Goal: Task Accomplishment & Management: Manage account settings

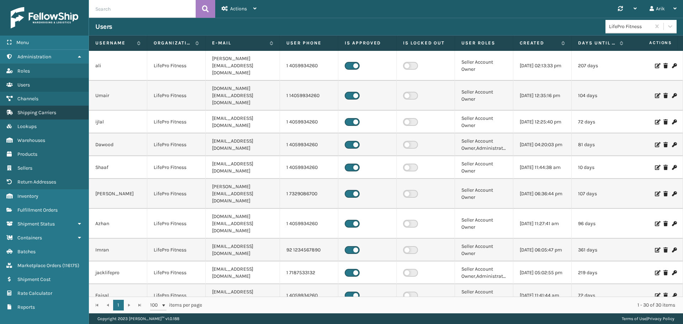
click at [29, 114] on span "Shipping Carriers" at bounding box center [36, 113] width 39 height 6
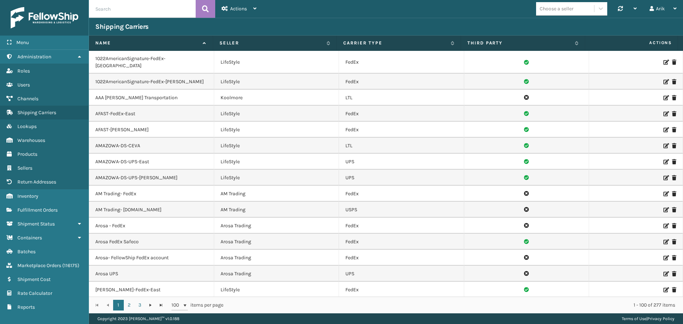
click at [143, 16] on input "text" at bounding box center [142, 9] width 107 height 18
type input "ont"
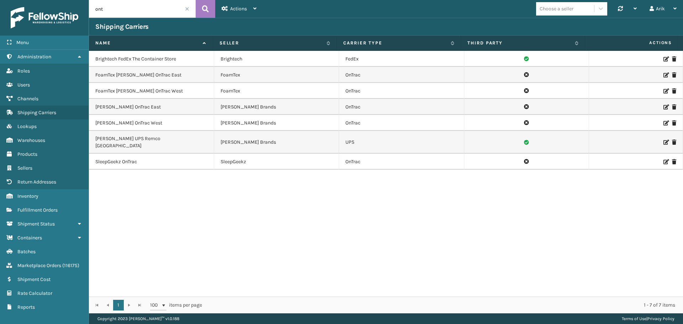
click at [663, 107] on icon at bounding box center [665, 107] width 4 height 5
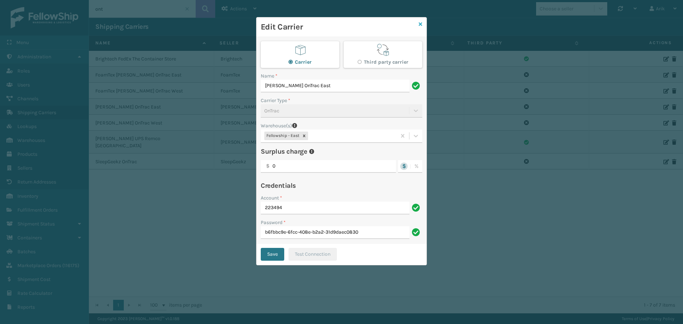
click at [421, 25] on icon at bounding box center [421, 24] width 4 height 5
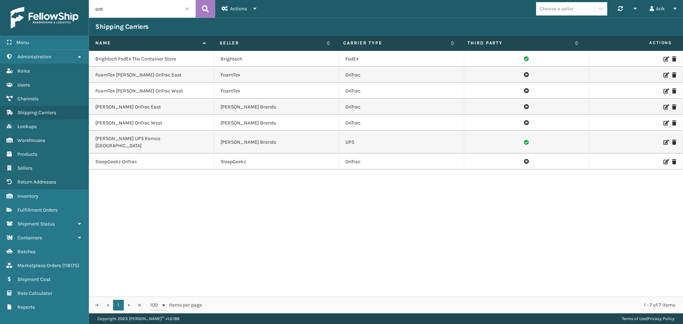
click at [663, 107] on icon at bounding box center [665, 107] width 4 height 5
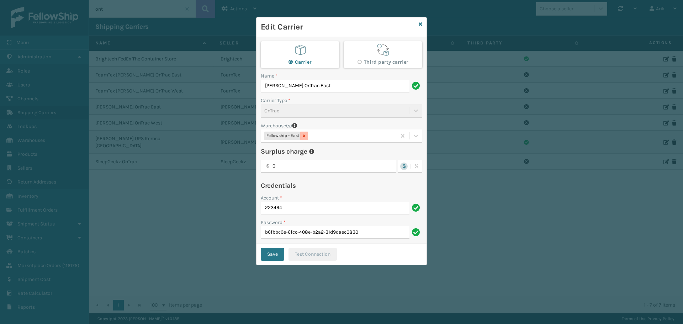
click at [304, 138] on icon at bounding box center [304, 135] width 5 height 5
click at [303, 137] on div "Choose a warehouse" at bounding box center [287, 135] width 46 height 7
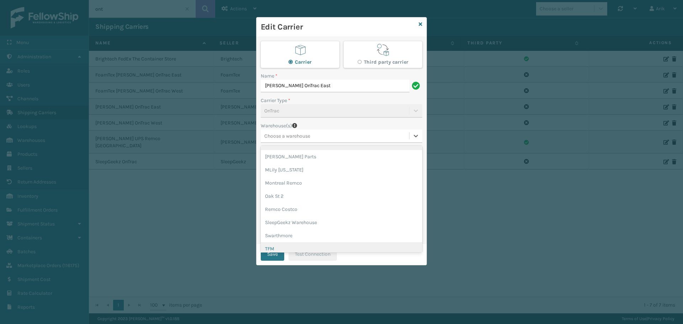
scroll to position [107, 0]
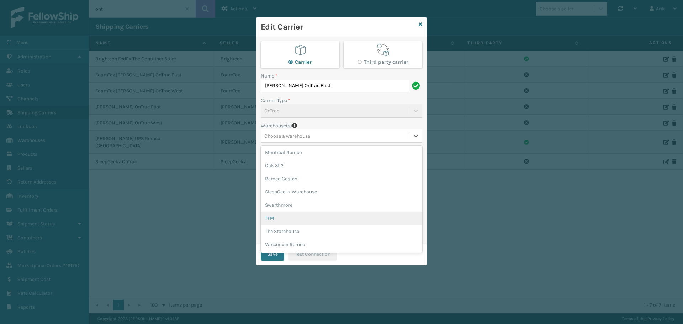
click at [283, 219] on div "TFM" at bounding box center [341, 218] width 161 height 13
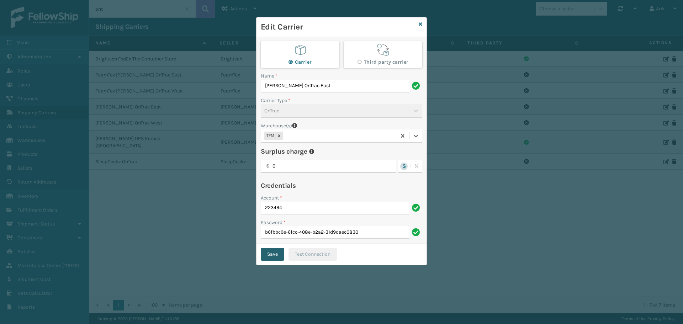
click at [272, 253] on button "Save" at bounding box center [272, 254] width 23 height 13
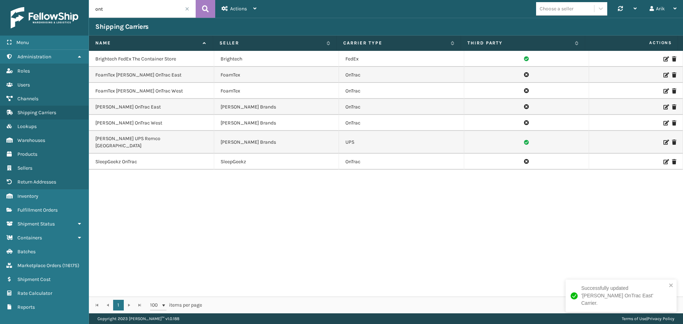
click at [663, 73] on icon at bounding box center [665, 75] width 4 height 5
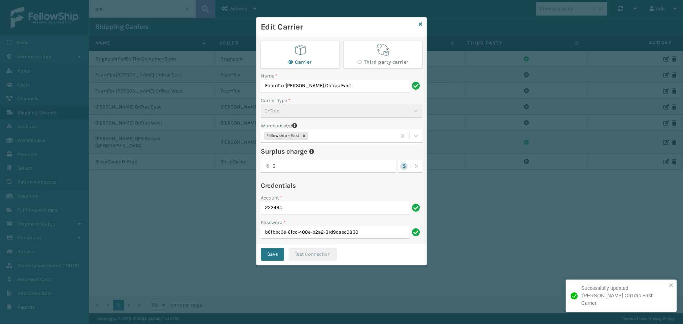
click at [330, 135] on div "Fellowship - East" at bounding box center [329, 136] width 136 height 12
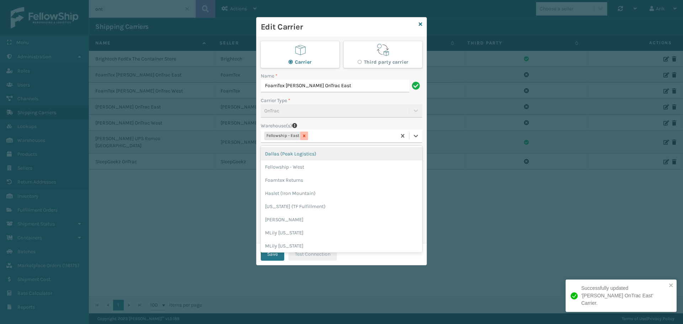
click at [304, 136] on icon at bounding box center [304, 135] width 5 height 5
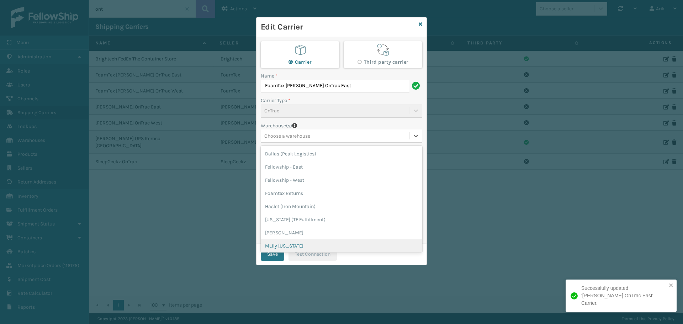
scroll to position [41, 0]
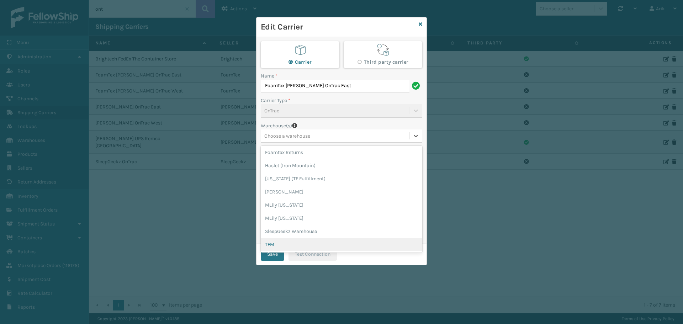
click at [272, 246] on div "TFM" at bounding box center [341, 244] width 161 height 13
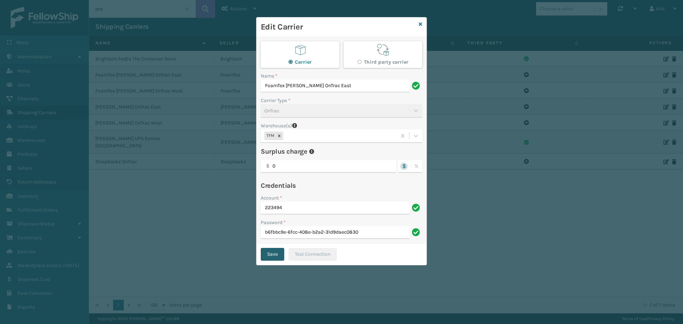
click at [273, 256] on button "Save" at bounding box center [272, 254] width 23 height 13
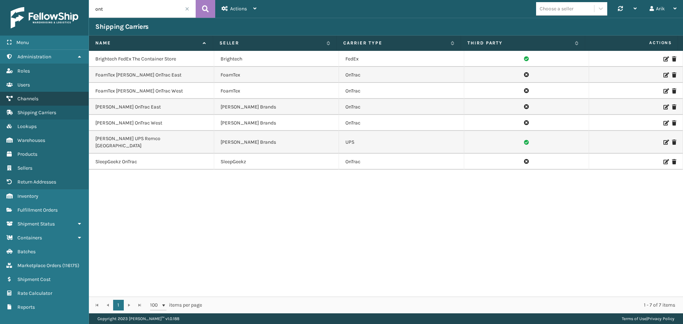
click at [26, 99] on span "Channels" at bounding box center [27, 99] width 21 height 6
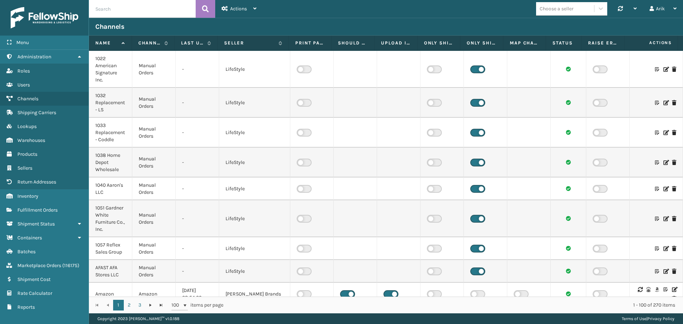
click at [563, 8] on div "Choose a seller" at bounding box center [557, 8] width 34 height 7
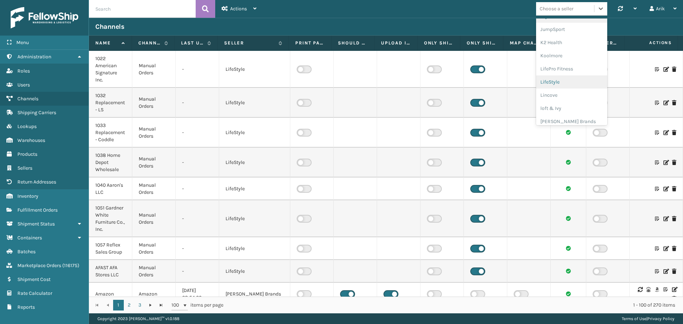
scroll to position [225, 0]
click at [545, 115] on div "[PERSON_NAME] Brands" at bounding box center [571, 117] width 71 height 13
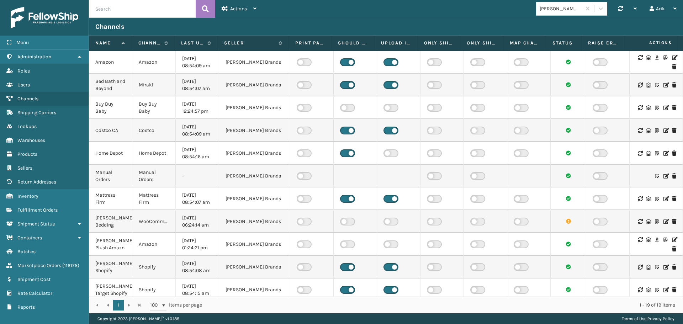
click at [672, 56] on icon at bounding box center [674, 57] width 4 height 5
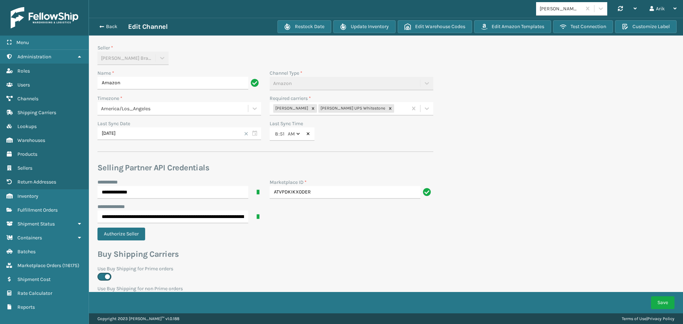
click at [397, 110] on div "[PERSON_NAME] [PERSON_NAME] UPS Whitestone" at bounding box center [339, 109] width 138 height 12
click at [319, 176] on div "[PERSON_NAME] OnTrac West" at bounding box center [352, 175] width 164 height 13
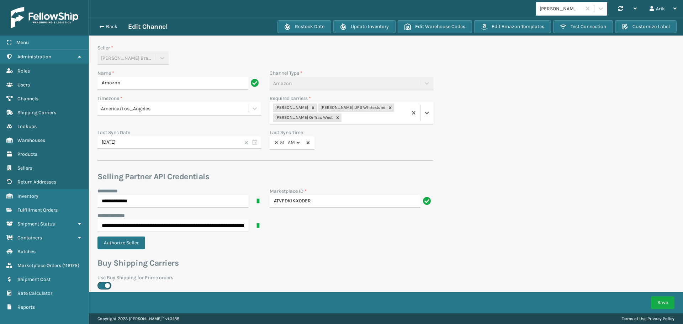
click at [344, 119] on div "[PERSON_NAME] FedEx [PERSON_NAME] UPS [PERSON_NAME] OnTrac West" at bounding box center [339, 113] width 138 height 22
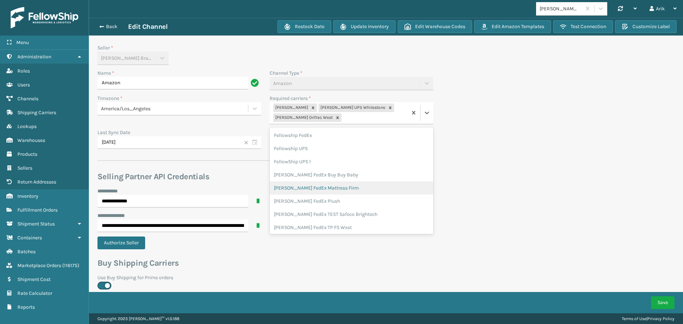
scroll to position [71, 0]
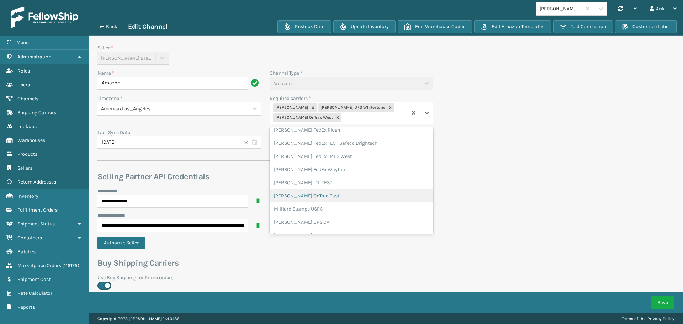
click at [317, 195] on div "[PERSON_NAME] OnTrac East" at bounding box center [352, 195] width 164 height 13
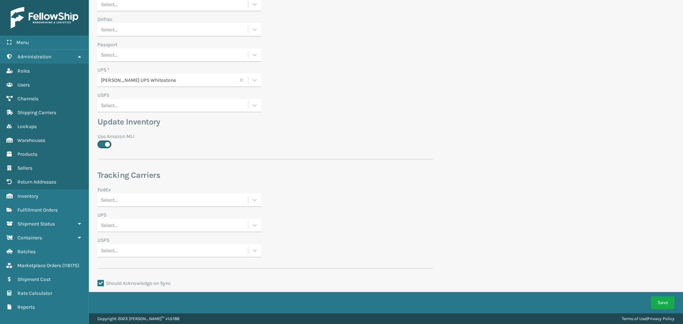
scroll to position [402, 0]
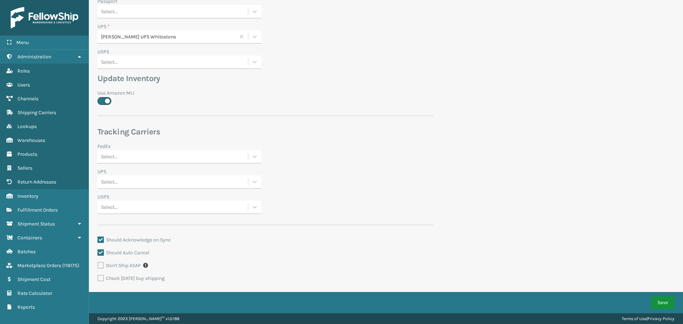
click at [659, 301] on button "Save" at bounding box center [662, 302] width 23 height 13
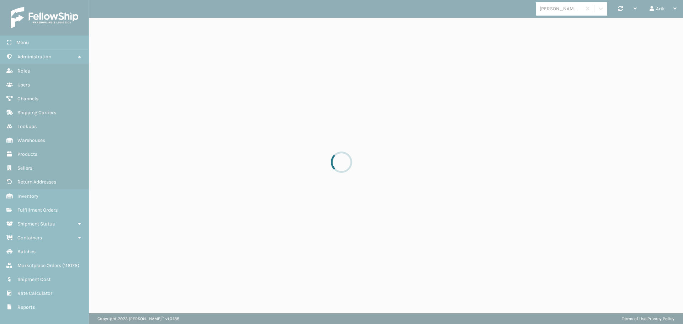
scroll to position [0, 0]
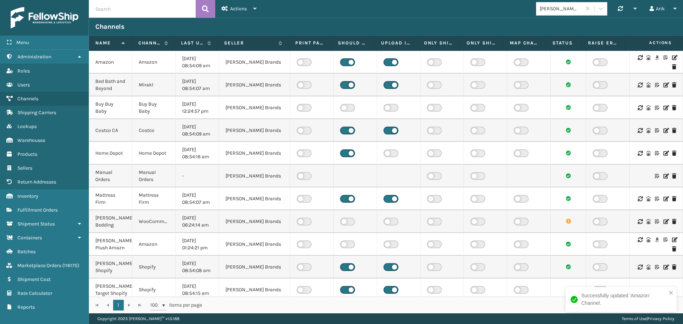
click at [129, 10] on input "text" at bounding box center [142, 9] width 107 height 18
type input "target"
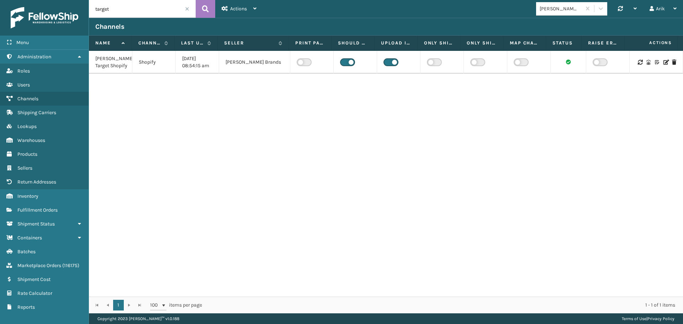
click at [663, 65] on icon at bounding box center [665, 62] width 4 height 5
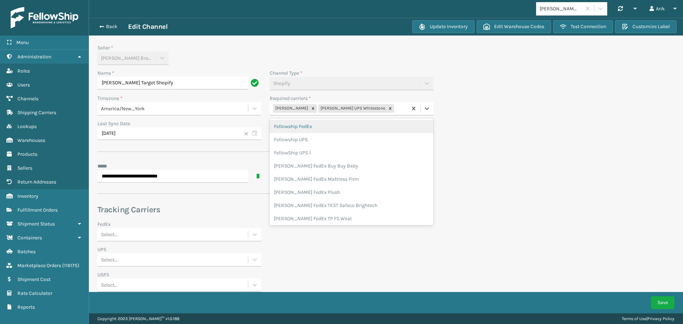
click at [391, 108] on div "[PERSON_NAME] [PERSON_NAME] UPS Whitestone" at bounding box center [339, 109] width 138 height 12
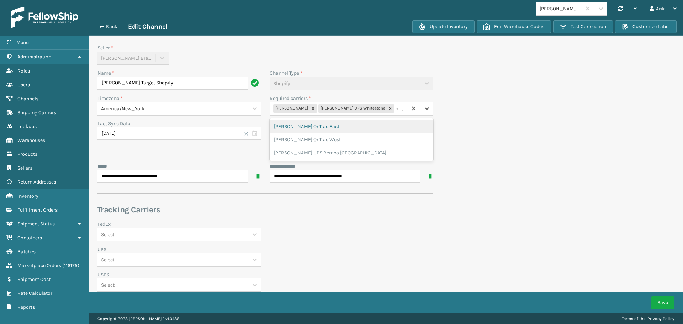
type input "ontr"
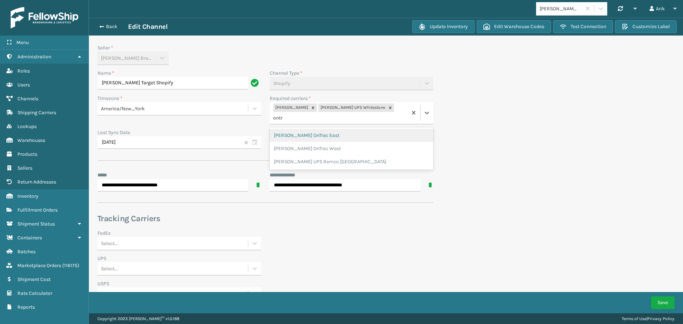
click at [314, 129] on div "[PERSON_NAME] OnTrac East" at bounding box center [352, 135] width 164 height 13
type input "ont"
click at [314, 135] on div "[PERSON_NAME] OnTrac West" at bounding box center [352, 135] width 164 height 13
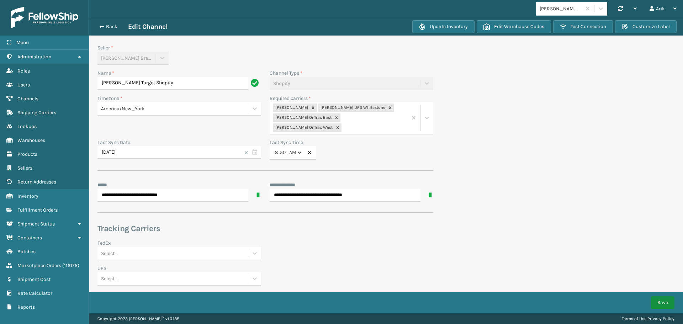
click at [655, 302] on button "Save" at bounding box center [662, 302] width 23 height 13
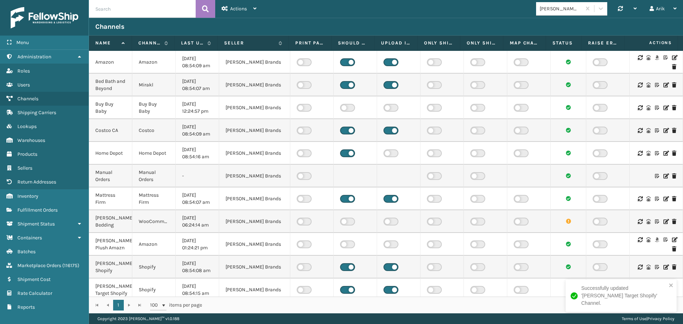
click at [112, 9] on input "text" at bounding box center [142, 9] width 107 height 18
type input "shop"
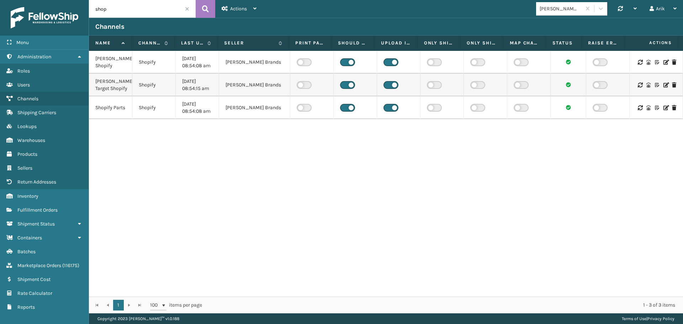
click at [663, 63] on icon at bounding box center [665, 62] width 4 height 5
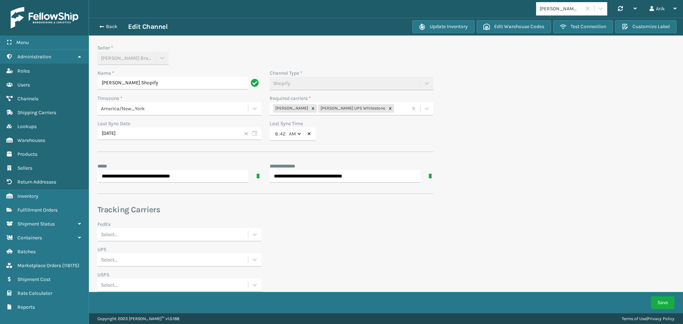
click at [377, 108] on div "[PERSON_NAME] [PERSON_NAME] UPS Whitestone" at bounding box center [339, 109] width 138 height 12
type input "ontr"
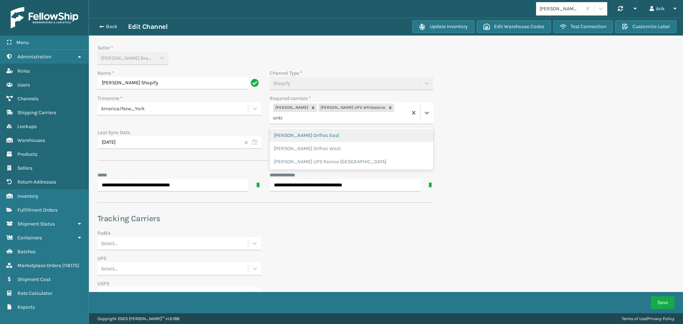
click at [303, 129] on div "[PERSON_NAME] OnTrac East" at bounding box center [352, 135] width 164 height 13
click at [361, 118] on div "[PERSON_NAME] FedEx [PERSON_NAME] UPS [PERSON_NAME] OnTrac East" at bounding box center [339, 113] width 138 height 22
type input "ont"
click at [320, 131] on div "[PERSON_NAME] OnTrac West" at bounding box center [352, 135] width 164 height 13
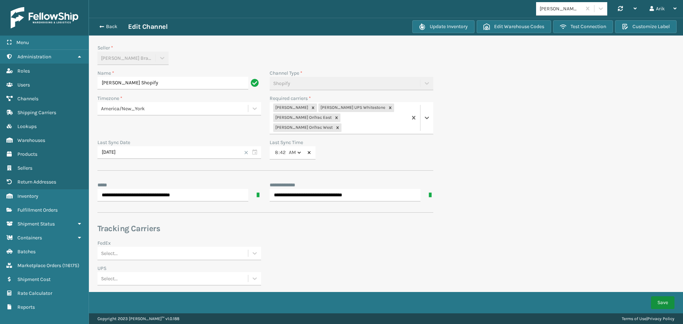
click at [660, 304] on button "Save" at bounding box center [662, 302] width 23 height 13
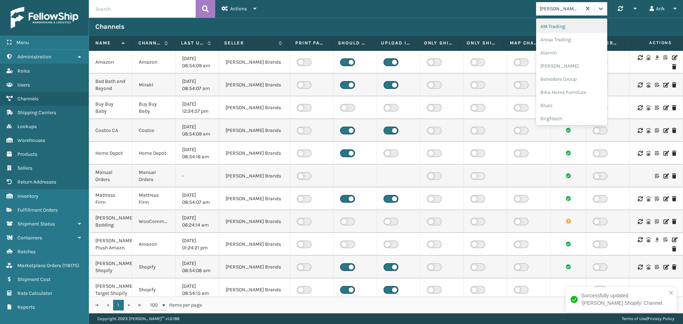
drag, startPoint x: 565, startPoint y: 9, endPoint x: 563, endPoint y: 20, distance: 11.0
click at [565, 9] on div "[PERSON_NAME] Brands" at bounding box center [561, 8] width 42 height 7
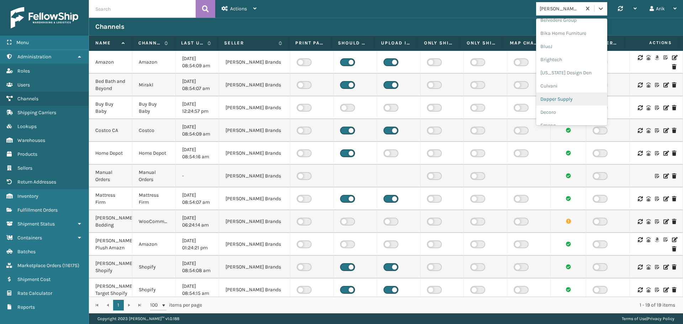
scroll to position [130, 0]
click at [544, 70] on div "FoamTex" at bounding box center [571, 67] width 71 height 13
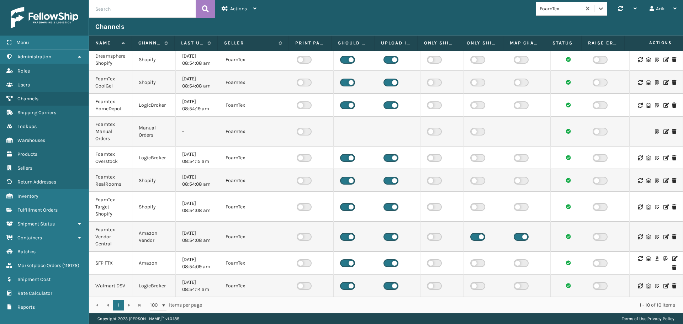
scroll to position [3, 0]
click at [672, 256] on icon at bounding box center [674, 257] width 4 height 5
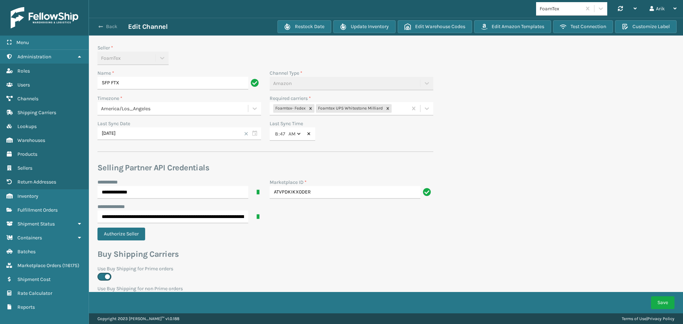
click at [101, 28] on span "button" at bounding box center [101, 26] width 4 height 5
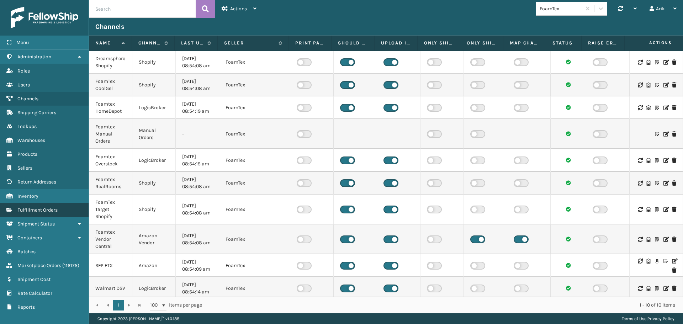
click at [39, 209] on span "Fulfillment Orders" at bounding box center [37, 210] width 40 height 6
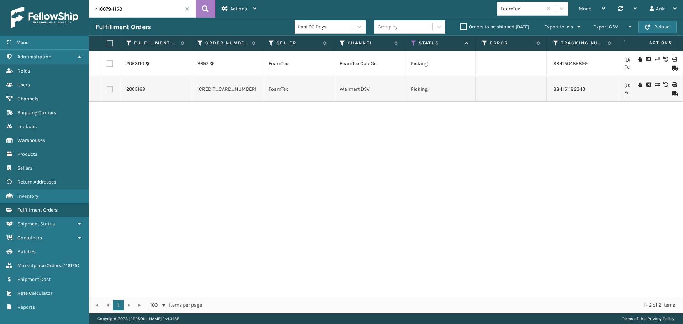
click at [186, 9] on span at bounding box center [187, 9] width 4 height 4
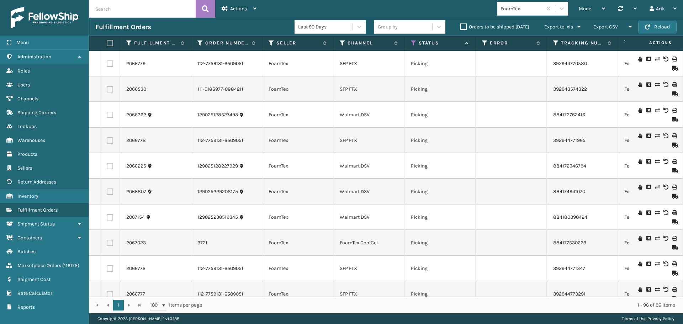
click at [415, 43] on icon at bounding box center [414, 43] width 6 height 6
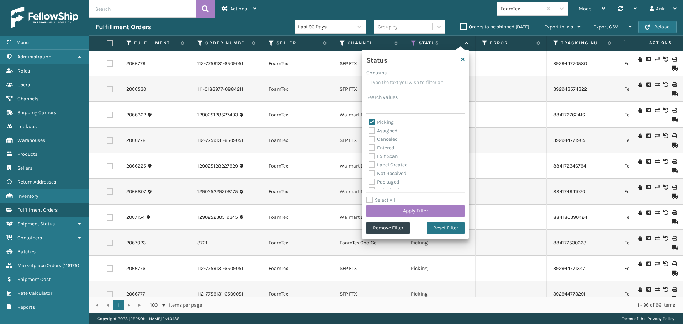
click at [370, 148] on label "Entered" at bounding box center [381, 148] width 26 height 6
click at [369, 148] on input "Entered" at bounding box center [368, 146] width 0 height 5
checkbox input "true"
click at [371, 123] on label "Picking" at bounding box center [380, 122] width 25 height 6
click at [369, 123] on input "Picking" at bounding box center [368, 120] width 0 height 5
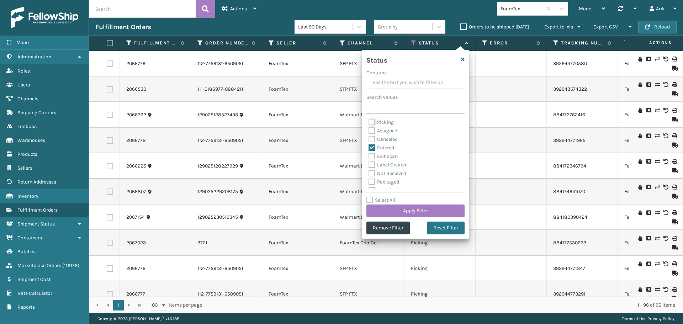
checkbox input "false"
click at [398, 209] on button "Apply Filter" at bounding box center [415, 211] width 98 height 13
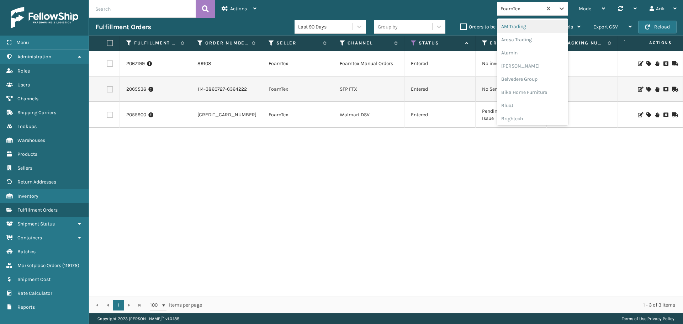
click at [527, 6] on div "FoamTex" at bounding box center [521, 8] width 42 height 7
click at [511, 67] on div "[PERSON_NAME] Brands" at bounding box center [532, 67] width 71 height 13
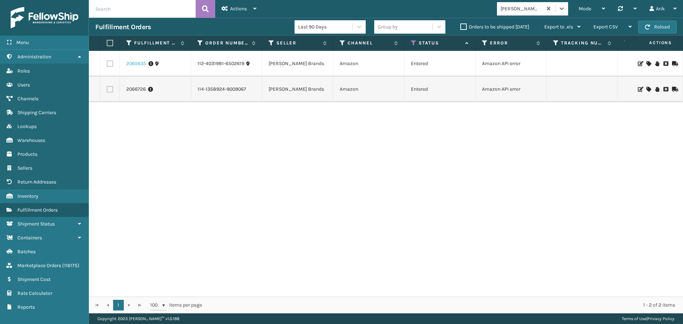
click at [135, 63] on link "2065635" at bounding box center [136, 63] width 20 height 7
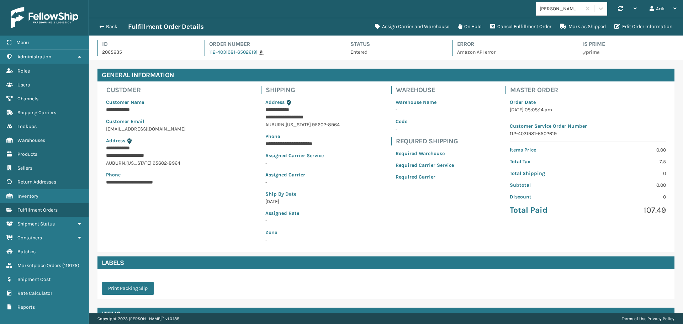
scroll to position [17, 594]
click at [102, 26] on span "button" at bounding box center [101, 26] width 4 height 5
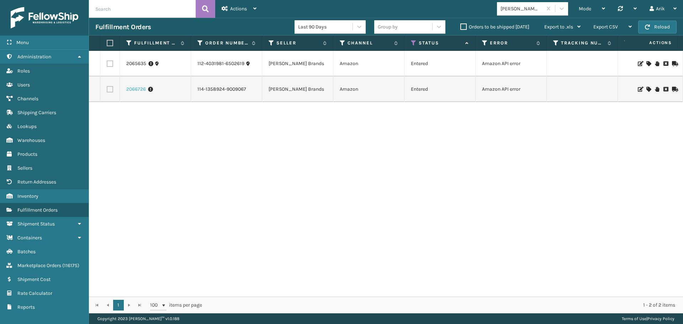
click at [131, 89] on link "2066726" at bounding box center [136, 89] width 20 height 7
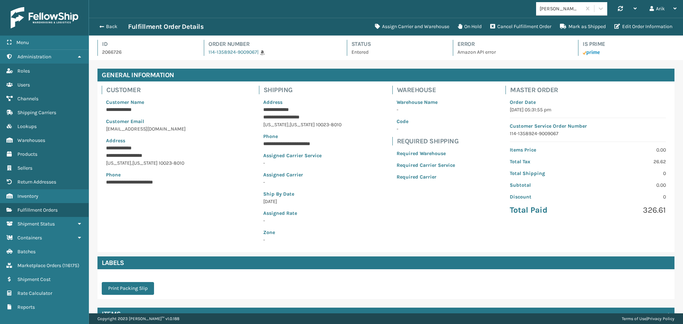
scroll to position [17, 594]
click at [99, 24] on span "button" at bounding box center [101, 26] width 4 height 5
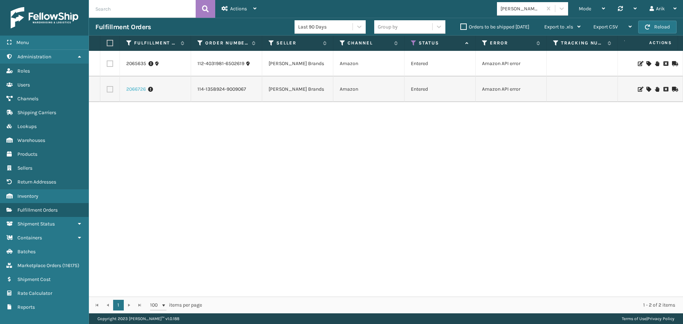
click at [134, 88] on link "2066726" at bounding box center [136, 89] width 20 height 7
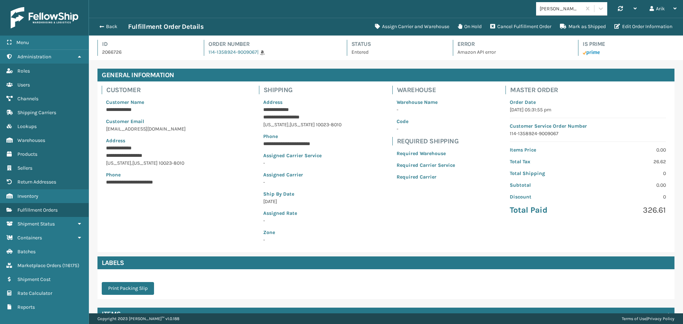
scroll to position [17, 594]
click at [422, 24] on button "Assign Carrier and Warehouse" at bounding box center [412, 27] width 83 height 14
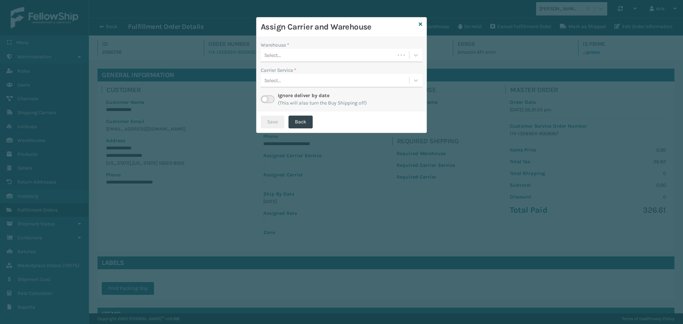
click at [303, 54] on div "Select..." at bounding box center [328, 55] width 134 height 12
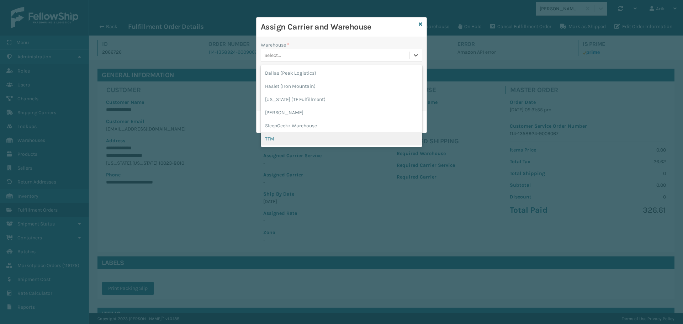
click at [278, 136] on div "TFM" at bounding box center [341, 138] width 161 height 13
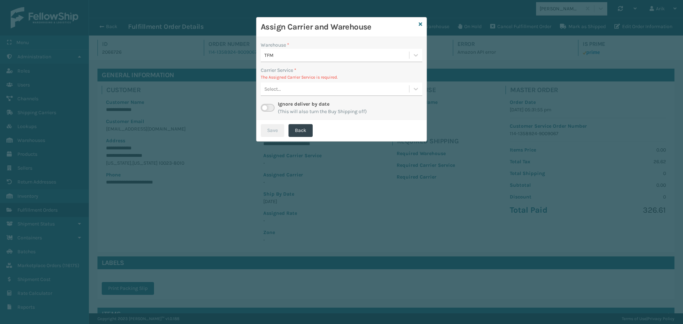
click at [282, 88] on div "Select..." at bounding box center [335, 89] width 148 height 12
click at [339, 131] on div "Save Back" at bounding box center [341, 130] width 170 height 21
click at [272, 106] on label at bounding box center [268, 108] width 14 height 8
click at [265, 106] on input "checkbox" at bounding box center [263, 106] width 5 height 5
click at [283, 92] on div "Select..." at bounding box center [328, 89] width 134 height 12
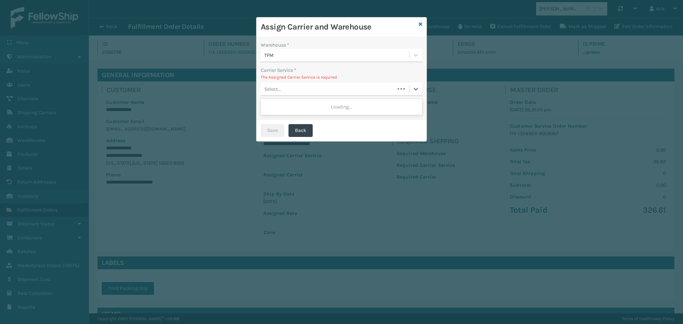
click at [283, 91] on div "Select..." at bounding box center [328, 89] width 134 height 12
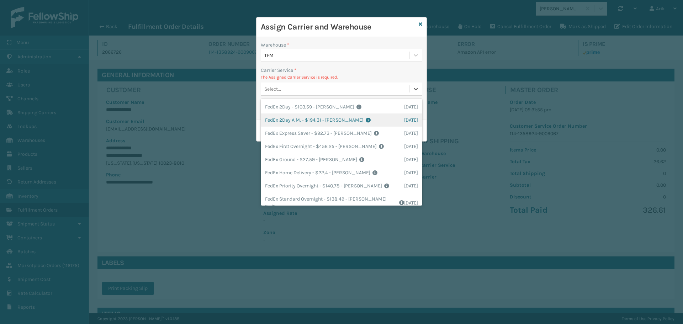
scroll to position [22, 0]
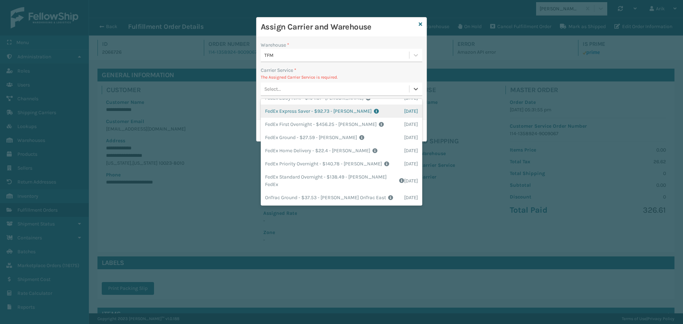
click at [281, 87] on div "Select..." at bounding box center [335, 89] width 148 height 12
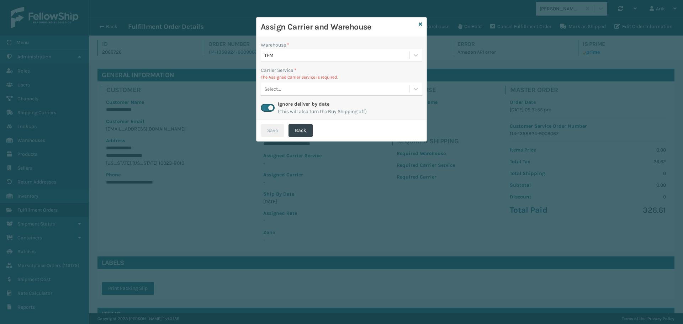
click at [267, 107] on label at bounding box center [268, 108] width 14 height 8
click at [265, 107] on input "checkbox" at bounding box center [263, 106] width 5 height 5
checkbox input "false"
click at [294, 95] on div "Select..." at bounding box center [335, 89] width 148 height 12
click at [102, 26] on div "Assign Carrier and Warehouse Warehouse * TFM Carrier Service * The Assigned Car…" at bounding box center [341, 162] width 683 height 324
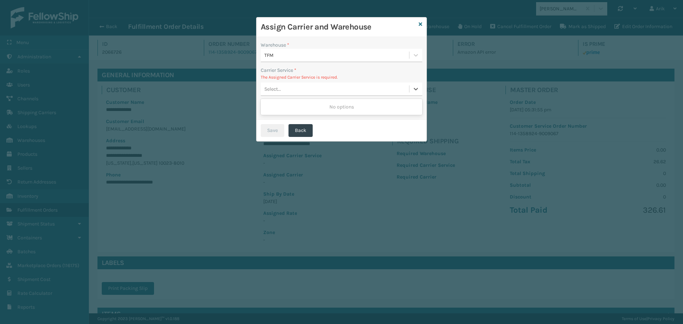
drag, startPoint x: 111, startPoint y: 27, endPoint x: 125, endPoint y: 29, distance: 14.7
click at [116, 28] on div "Assign Carrier and Warehouse Warehouse * TFM Carrier Service * The Assigned Car…" at bounding box center [341, 162] width 683 height 324
click at [422, 23] on div "Assign Carrier and Warehouse" at bounding box center [341, 27] width 170 height 20
click at [421, 23] on icon at bounding box center [421, 24] width 4 height 5
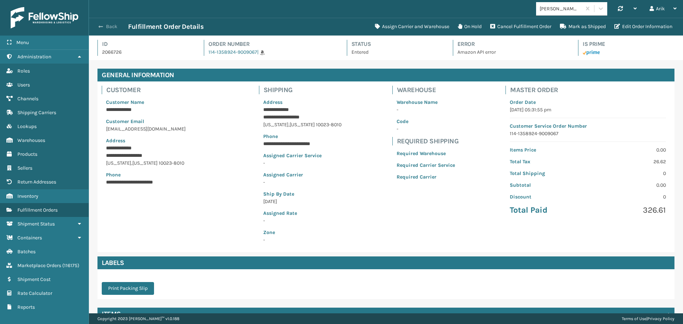
click at [103, 26] on span "button" at bounding box center [101, 26] width 4 height 5
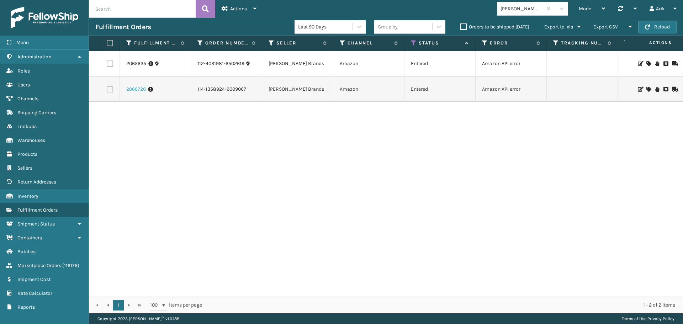
click at [137, 90] on link "2066726" at bounding box center [136, 89] width 20 height 7
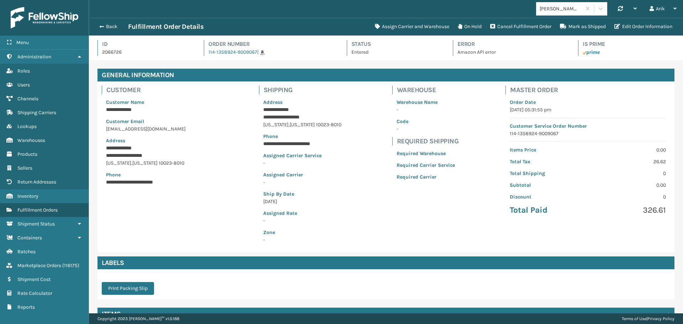
scroll to position [17, 594]
click at [467, 27] on button "On Hold" at bounding box center [469, 27] width 32 height 14
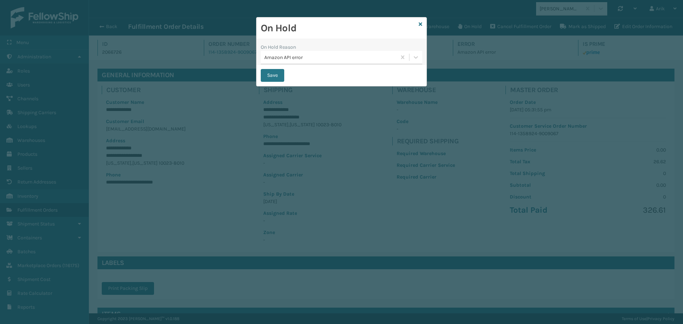
click at [404, 118] on div "On Hold On Hold Reason Amazon API error Save" at bounding box center [341, 162] width 683 height 324
drag, startPoint x: 359, startPoint y: 124, endPoint x: 361, endPoint y: 120, distance: 4.6
click at [360, 124] on div "On Hold On Hold Reason Amazon API error Save" at bounding box center [341, 162] width 683 height 324
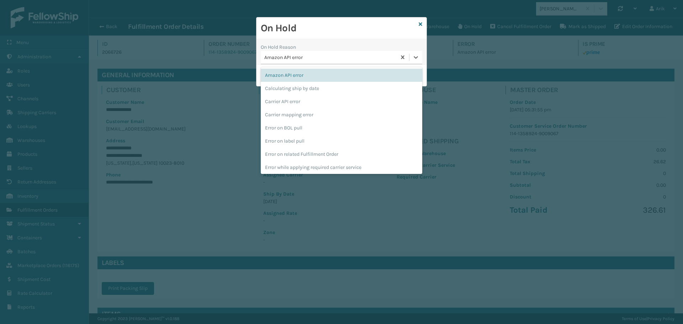
click at [364, 54] on div "Amazon API error" at bounding box center [330, 57] width 133 height 7
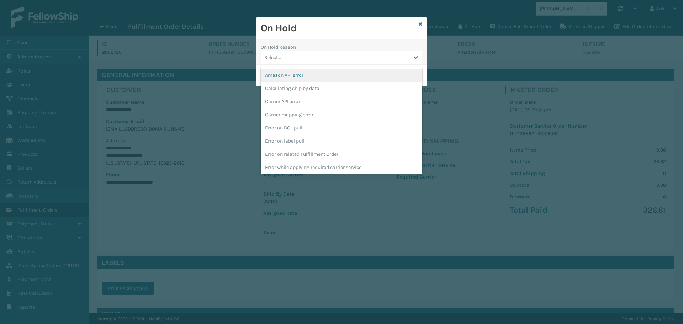
click at [399, 57] on div "Select..." at bounding box center [335, 58] width 148 height 12
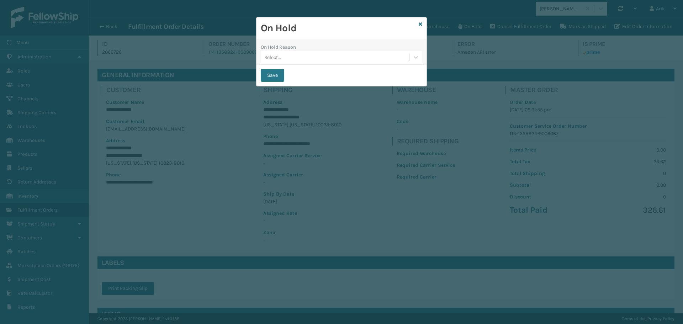
click at [391, 48] on div "On Hold Reason" at bounding box center [341, 46] width 161 height 7
click at [282, 71] on button "Save" at bounding box center [272, 75] width 23 height 13
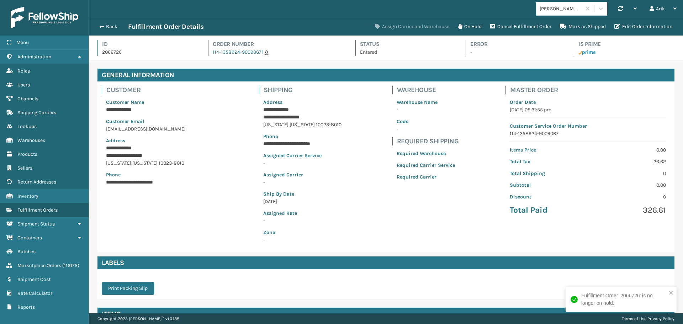
click at [397, 21] on button "Assign Carrier and Warehouse" at bounding box center [412, 27] width 83 height 14
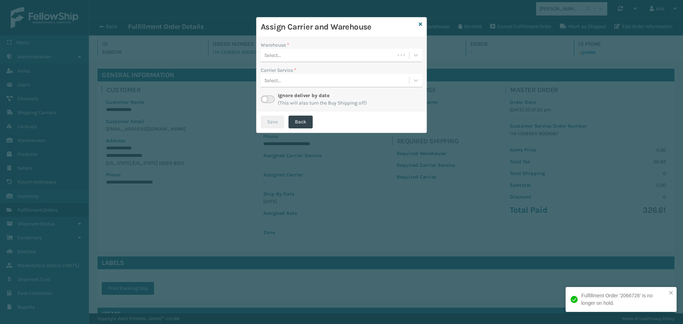
click at [291, 64] on div "Warehouse * Select... Carrier Service * Select... Ignore deliver by date (This …" at bounding box center [341, 74] width 170 height 74
click at [406, 154] on div "Assign Carrier and Warehouse Warehouse * Select... Carrier Service * Select... …" at bounding box center [341, 162] width 683 height 324
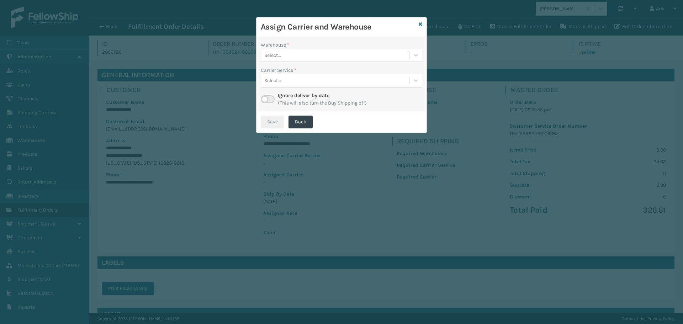
click at [118, 40] on div "Assign Carrier and Warehouse Warehouse * Select... Carrier Service * Select... …" at bounding box center [341, 162] width 683 height 324
click at [99, 27] on div "Assign Carrier and Warehouse Warehouse * Select... Carrier Service * Select... …" at bounding box center [341, 162] width 683 height 324
click at [419, 21] on link at bounding box center [421, 24] width 4 height 7
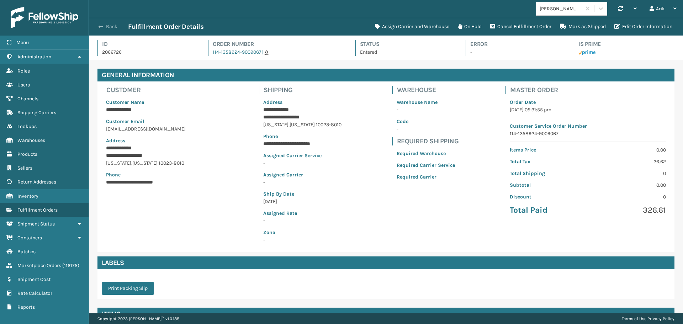
click at [109, 27] on button "Back" at bounding box center [111, 26] width 33 height 6
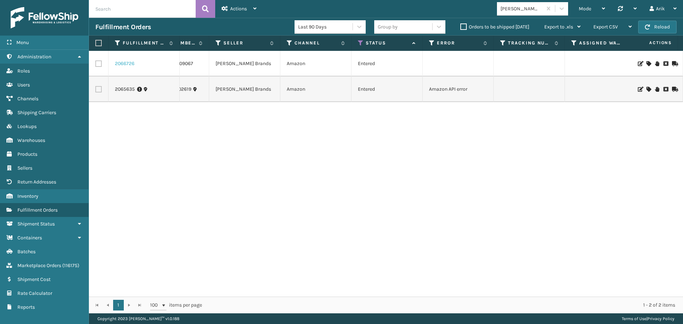
click at [127, 65] on link "2066726" at bounding box center [125, 63] width 20 height 7
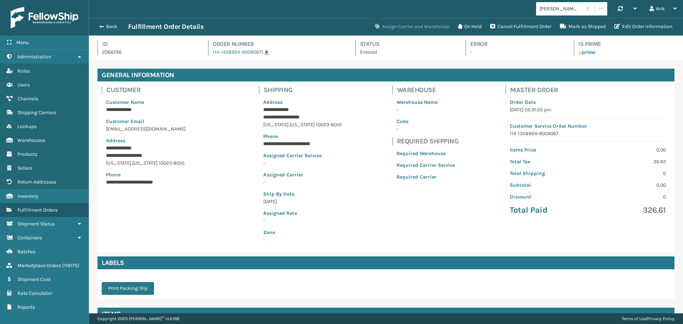
click at [402, 27] on button "Assign Carrier and Warehouse" at bounding box center [412, 27] width 83 height 14
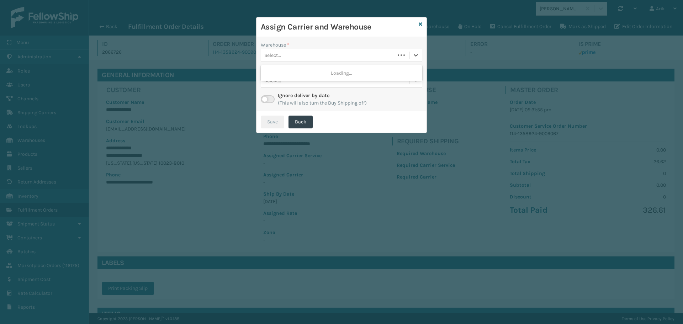
click at [291, 58] on div "Select..." at bounding box center [328, 55] width 134 height 12
click at [285, 55] on div "Select..." at bounding box center [335, 55] width 148 height 12
click at [286, 56] on div "Select..." at bounding box center [335, 55] width 148 height 12
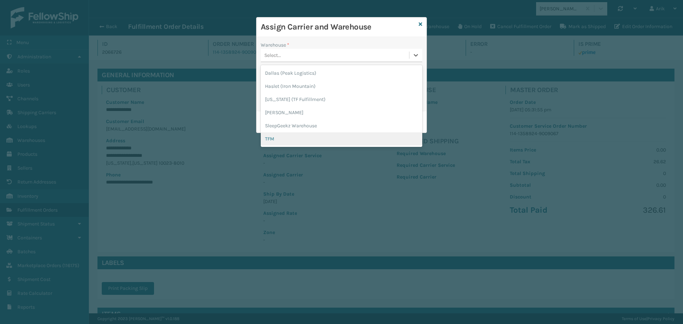
click at [274, 138] on div "TFM" at bounding box center [341, 138] width 161 height 13
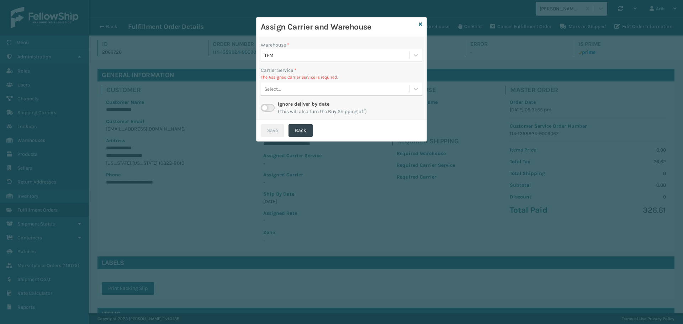
click at [284, 87] on div "Select..." at bounding box center [335, 89] width 148 height 12
click at [268, 102] on div "Ignore deliver by date (This will also turn the Buy Shipping off)" at bounding box center [341, 107] width 161 height 15
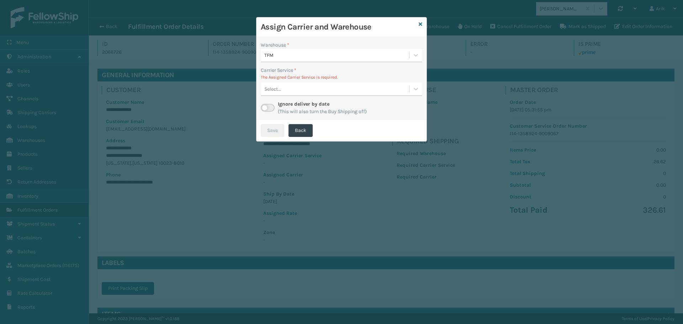
click at [269, 107] on label at bounding box center [268, 108] width 14 height 8
click at [265, 107] on input "checkbox" at bounding box center [263, 106] width 5 height 5
checkbox input "true"
click at [284, 88] on div "Select..." at bounding box center [328, 89] width 134 height 12
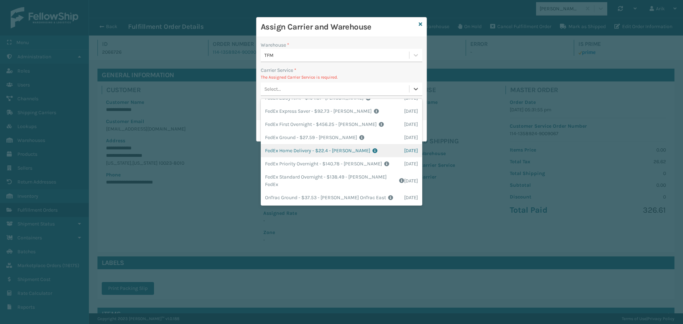
click at [305, 152] on div "FedEx Home Delivery - $22.4 - [PERSON_NAME] FedEx Shipping Cost $19.65 Surplus …" at bounding box center [341, 150] width 161 height 13
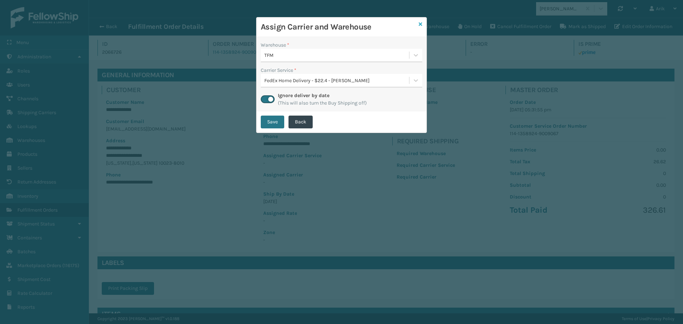
click at [419, 25] on icon at bounding box center [421, 24] width 4 height 5
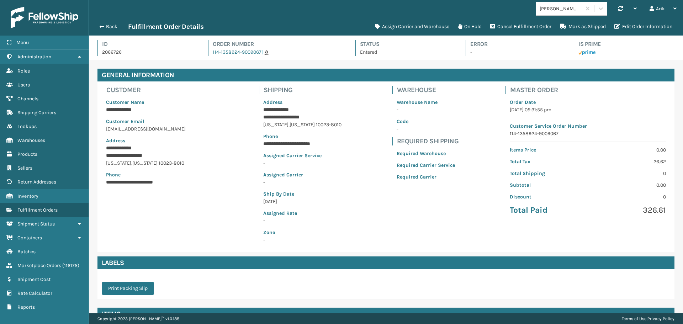
click at [266, 52] on icon at bounding box center [266, 52] width 5 height 5
click at [228, 53] on link "114-1358924-9009067" at bounding box center [237, 52] width 49 height 6
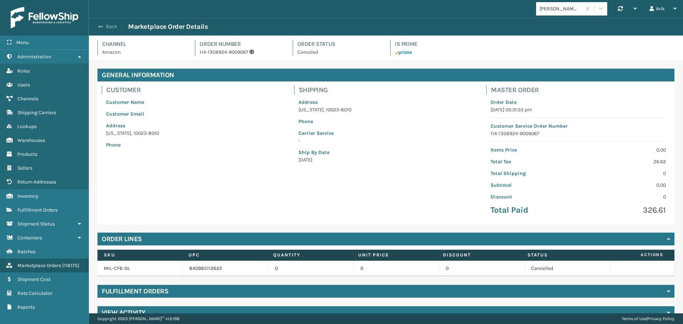
click at [101, 28] on span "button" at bounding box center [101, 26] width 4 height 5
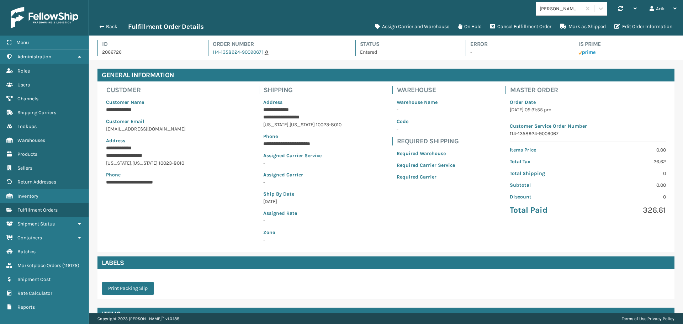
scroll to position [17, 594]
click at [133, 52] on p "2066726" at bounding box center [148, 51] width 93 height 7
copy p "2066726"
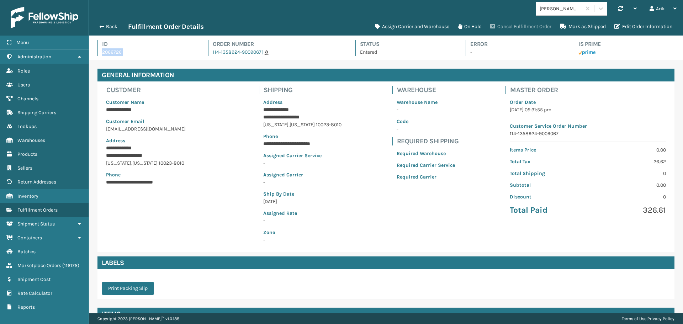
click at [504, 27] on button "Cancel Fulfillment Order" at bounding box center [521, 27] width 70 height 14
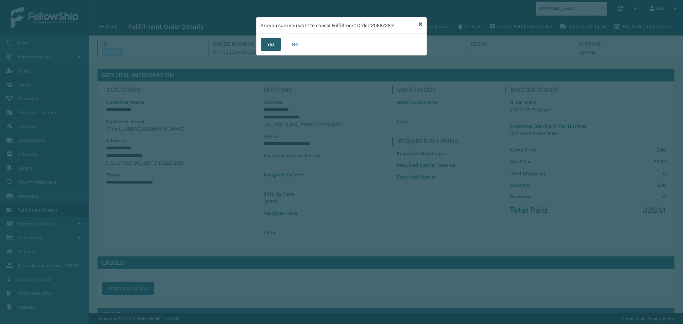
click at [270, 43] on button "Yes" at bounding box center [271, 44] width 20 height 13
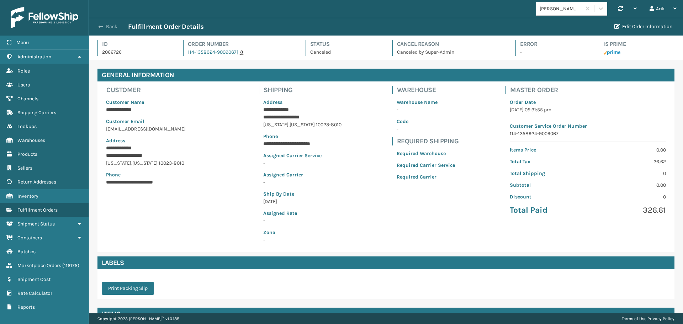
click at [100, 24] on span "button" at bounding box center [101, 26] width 4 height 5
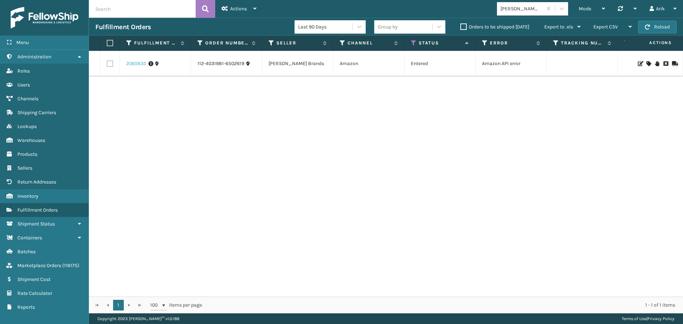
click at [140, 64] on link "2065635" at bounding box center [136, 63] width 20 height 7
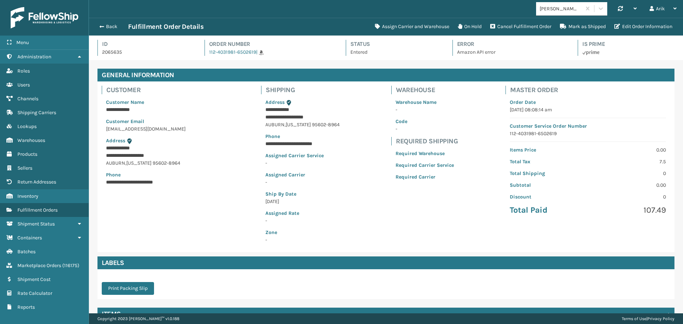
scroll to position [17, 594]
click at [218, 53] on link "112-4031981-6502619" at bounding box center [232, 52] width 47 height 6
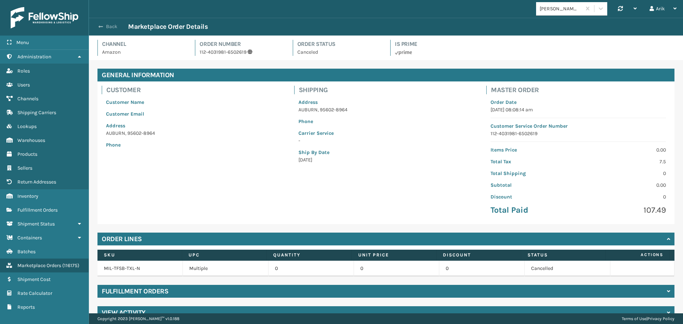
click at [101, 28] on span "button" at bounding box center [101, 26] width 4 height 5
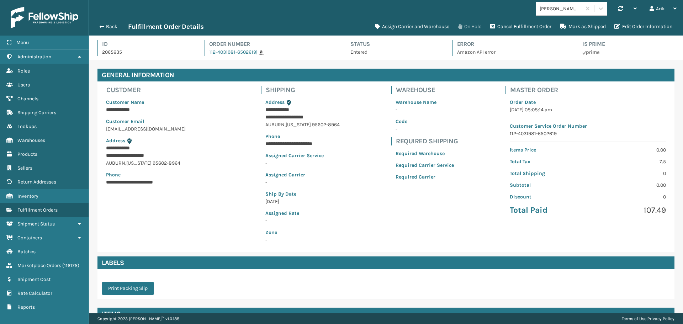
scroll to position [17, 594]
click at [499, 26] on button "Cancel Fulfillment Order" at bounding box center [521, 27] width 70 height 14
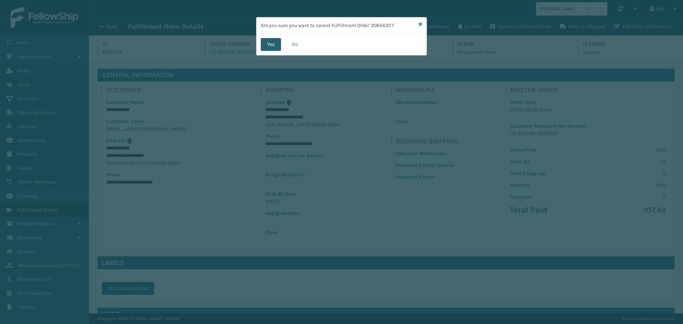
click at [269, 43] on button "Yes" at bounding box center [271, 44] width 20 height 13
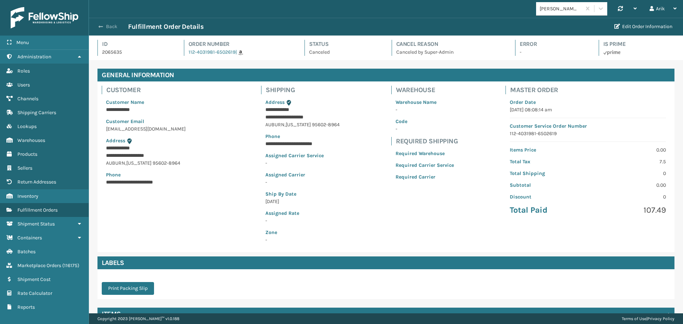
click at [100, 27] on span "button" at bounding box center [101, 26] width 4 height 5
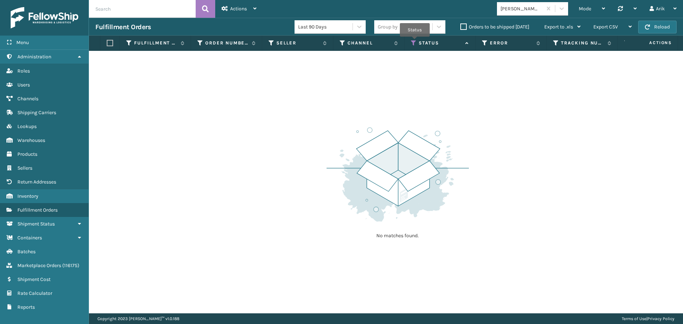
click at [415, 42] on icon at bounding box center [414, 43] width 6 height 6
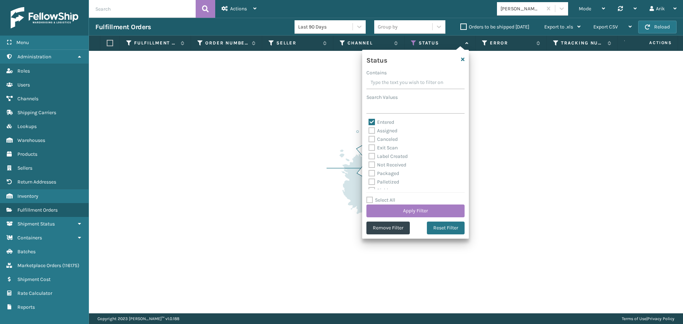
scroll to position [40, 0]
click at [370, 151] on label "Picking" at bounding box center [380, 151] width 25 height 6
click at [369, 151] on input "Picking" at bounding box center [368, 149] width 0 height 5
checkbox input "true"
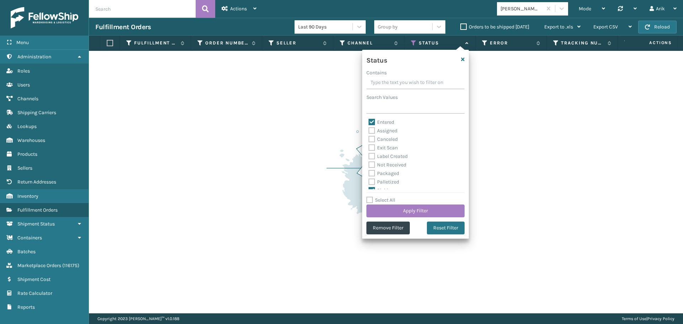
click at [370, 130] on label "Assigned" at bounding box center [382, 131] width 29 height 6
click at [369, 130] on input "Assigned" at bounding box center [368, 129] width 0 height 5
checkbox input "true"
click at [392, 208] on button "Apply Filter" at bounding box center [415, 211] width 98 height 13
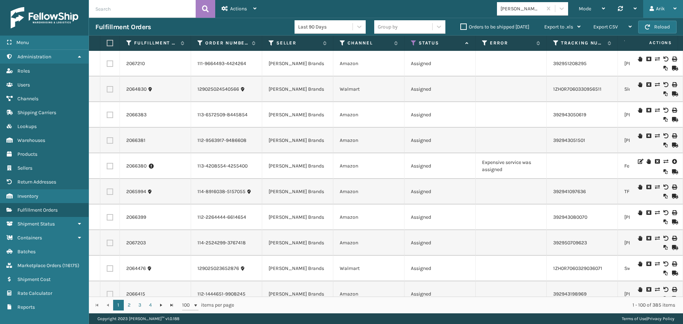
click at [664, 7] on div "Arik" at bounding box center [662, 9] width 27 height 18
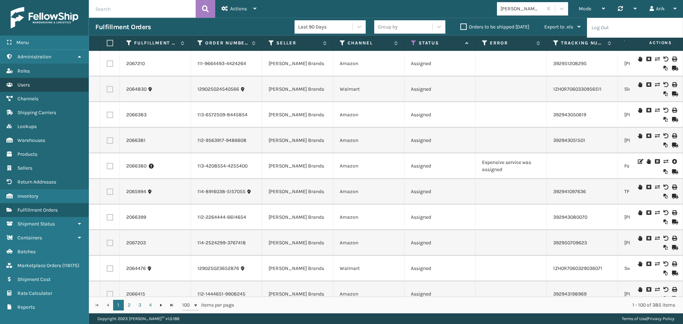
click at [28, 84] on span "Users" at bounding box center [23, 85] width 12 height 6
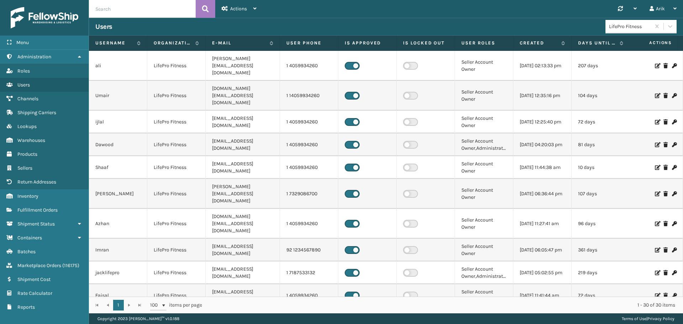
click at [117, 6] on input "text" at bounding box center [142, 9] width 107 height 18
type input "ari"
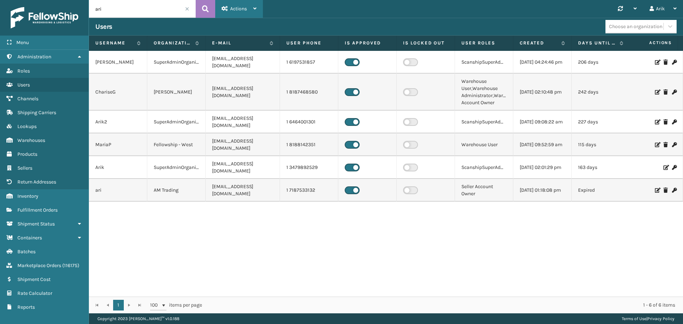
click at [243, 8] on span "Actions" at bounding box center [238, 9] width 17 height 6
click at [243, 28] on button "New User" at bounding box center [263, 27] width 95 height 18
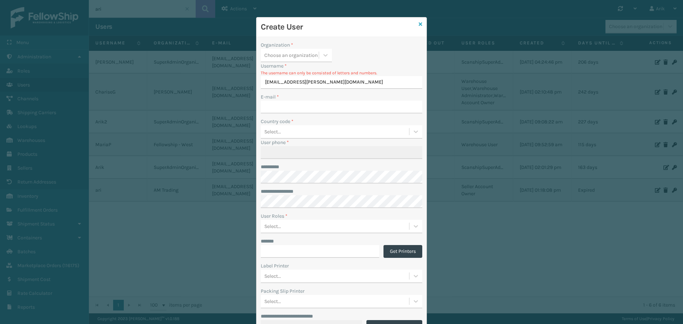
type input "[EMAIL_ADDRESS][PERSON_NAME][DOMAIN_NAME]"
click at [419, 24] on icon at bounding box center [421, 24] width 4 height 5
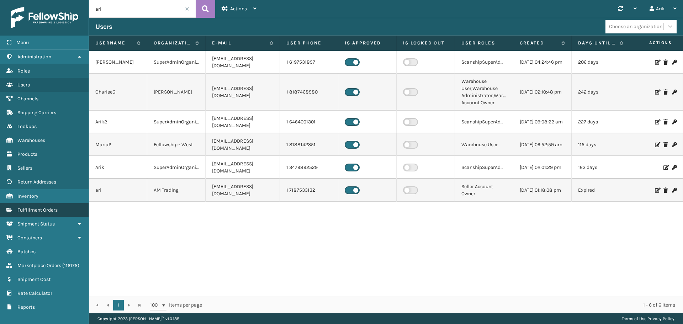
click at [32, 211] on span "Fulfillment Orders" at bounding box center [37, 210] width 40 height 6
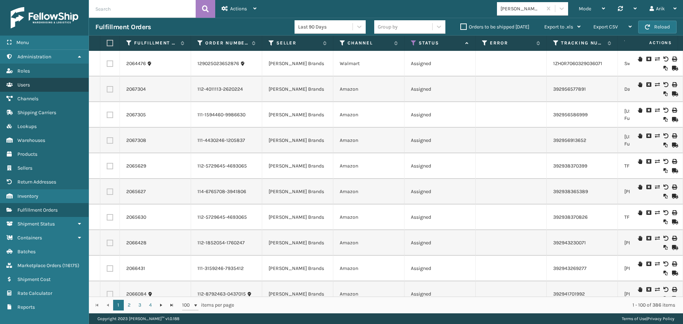
click at [24, 89] on link "Users" at bounding box center [44, 85] width 89 height 14
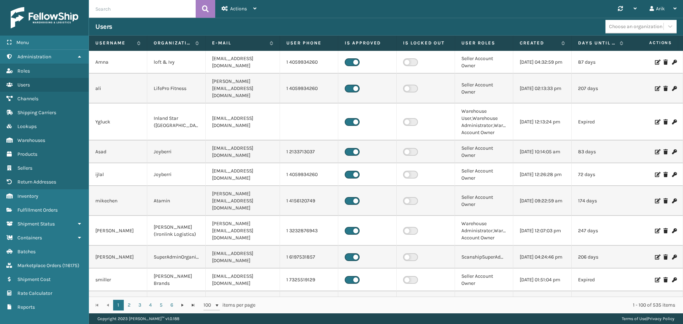
click at [120, 12] on input "text" at bounding box center [142, 9] width 107 height 18
type input "test"
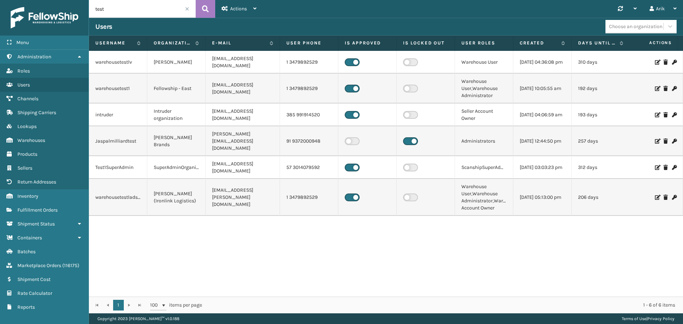
click at [118, 139] on td "Jaspalmilliardtest" at bounding box center [118, 141] width 58 height 30
copy td "Jaspalmilliardtest"
click at [415, 137] on label at bounding box center [410, 141] width 15 height 8
click at [408, 137] on input "checkbox" at bounding box center [405, 139] width 5 height 5
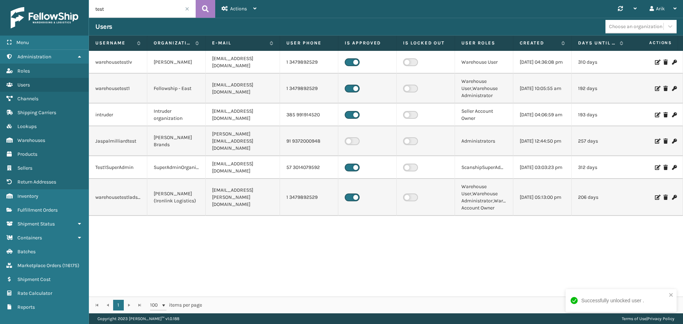
click at [351, 137] on label at bounding box center [352, 141] width 15 height 8
click at [349, 137] on input "checkbox" at bounding box center [347, 139] width 5 height 5
click at [672, 139] on icon at bounding box center [674, 141] width 4 height 5
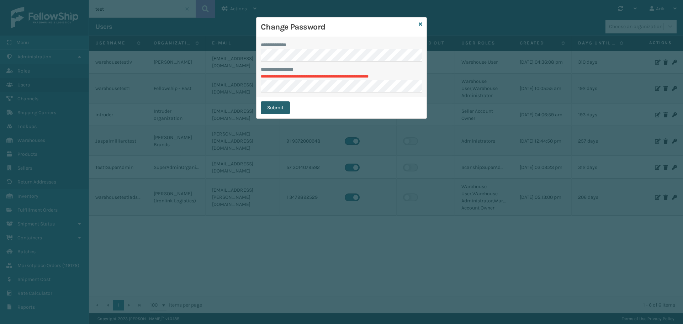
click at [278, 107] on button "Submit" at bounding box center [275, 107] width 29 height 13
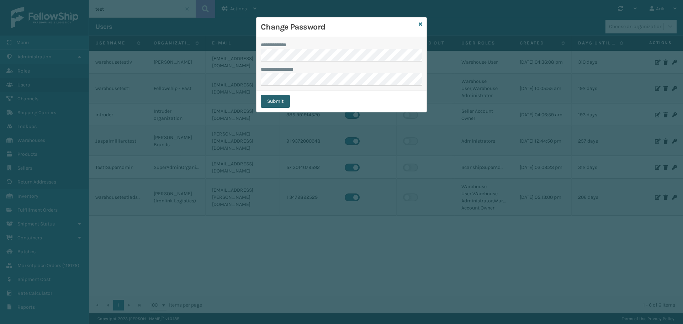
click at [278, 100] on button "Submit" at bounding box center [275, 101] width 29 height 13
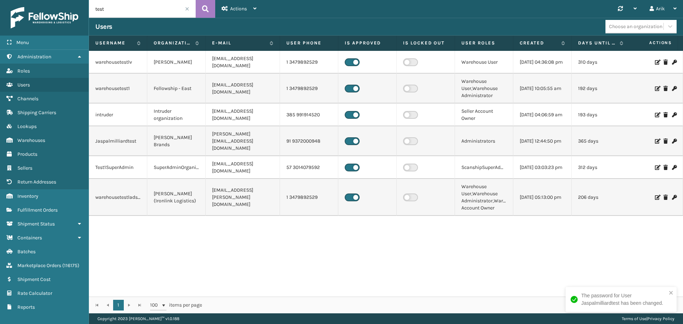
click at [117, 138] on td "Jaspalmilliardtest" at bounding box center [118, 141] width 58 height 30
copy td "Jaspalmilliardtest"
click at [117, 137] on td "Jaspalmilliardtest" at bounding box center [118, 141] width 58 height 30
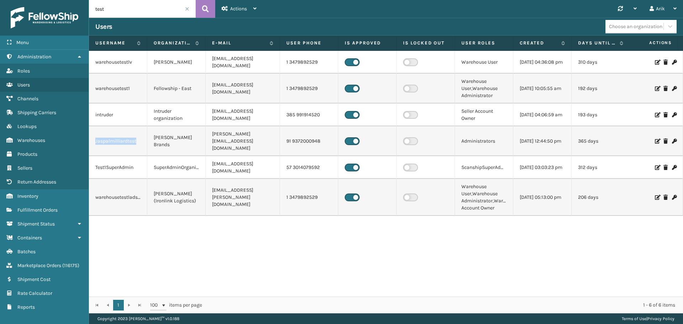
click at [225, 132] on td "[PERSON_NAME][EMAIL_ADDRESS][DOMAIN_NAME]" at bounding box center [243, 141] width 74 height 30
click at [409, 164] on label at bounding box center [410, 168] width 15 height 8
click at [408, 164] on input "checkbox" at bounding box center [405, 166] width 5 height 5
click at [408, 193] on label at bounding box center [410, 197] width 15 height 8
click at [408, 193] on input "checkbox" at bounding box center [405, 195] width 5 height 5
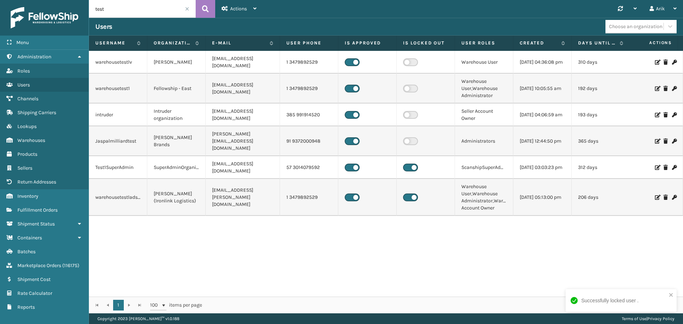
click at [416, 87] on label at bounding box center [410, 89] width 15 height 8
click at [408, 87] on input "checkbox" at bounding box center [405, 87] width 5 height 5
click at [411, 63] on label at bounding box center [410, 62] width 15 height 8
click at [408, 63] on input "checkbox" at bounding box center [405, 60] width 5 height 5
click at [106, 9] on input "test" at bounding box center [142, 9] width 107 height 18
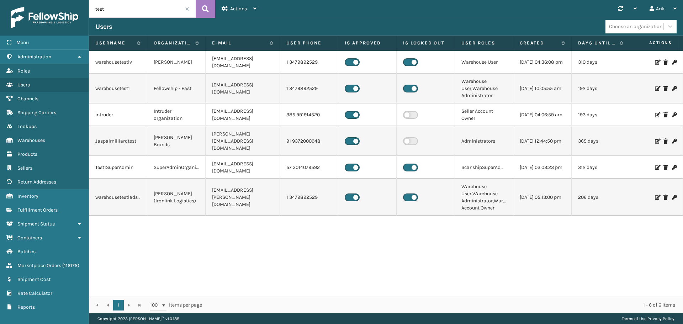
click at [106, 9] on input "test" at bounding box center [142, 9] width 107 height 18
click at [39, 207] on span "Fulfillment Orders" at bounding box center [37, 210] width 40 height 6
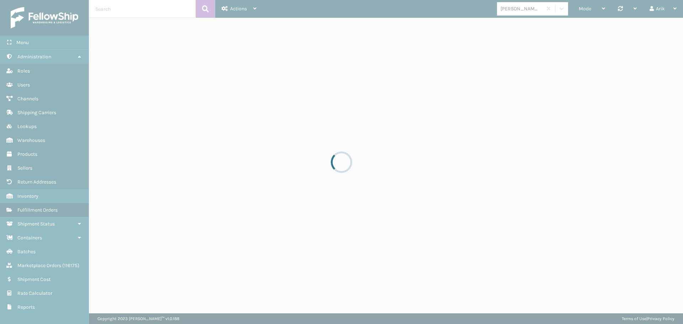
click at [112, 9] on div at bounding box center [341, 162] width 683 height 324
click at [103, 9] on input "text" at bounding box center [142, 9] width 107 height 18
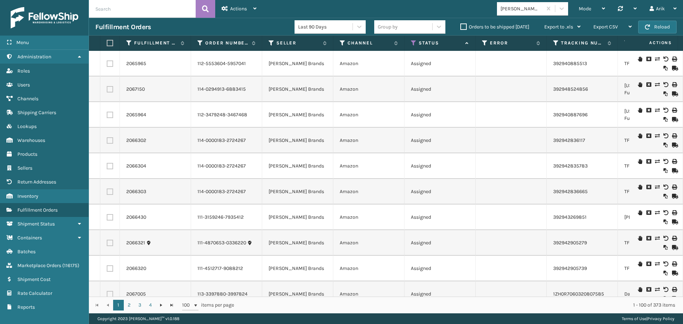
click at [126, 11] on input "text" at bounding box center [142, 9] width 107 height 18
paste input "117124"
click at [206, 8] on icon at bounding box center [205, 9] width 7 height 11
type input "117124"
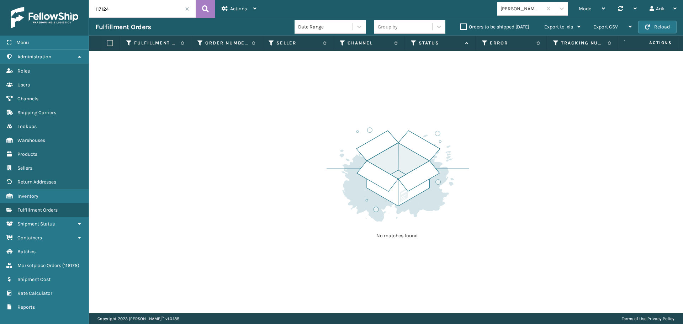
click at [124, 11] on input "117124" at bounding box center [142, 9] width 107 height 18
click at [503, 12] on div "[PERSON_NAME] Brands" at bounding box center [521, 8] width 42 height 7
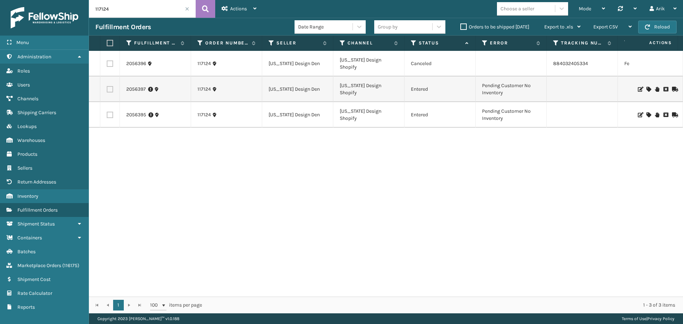
click at [111, 43] on label at bounding box center [109, 43] width 4 height 6
click at [107, 43] on input "checkbox" at bounding box center [107, 43] width 0 height 5
checkbox input "true"
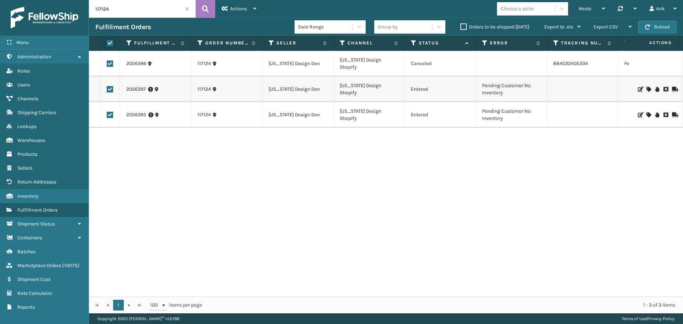
checkbox input "true"
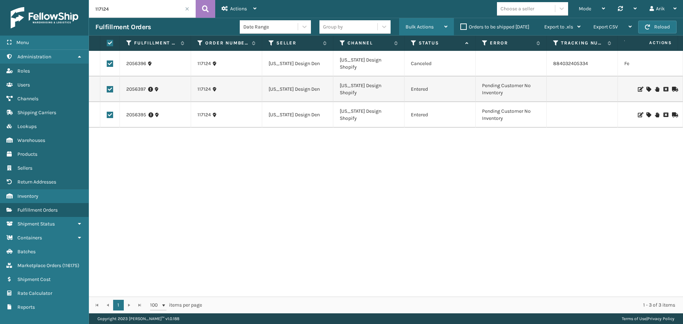
click at [423, 28] on span "Bulk Actions" at bounding box center [419, 27] width 28 height 6
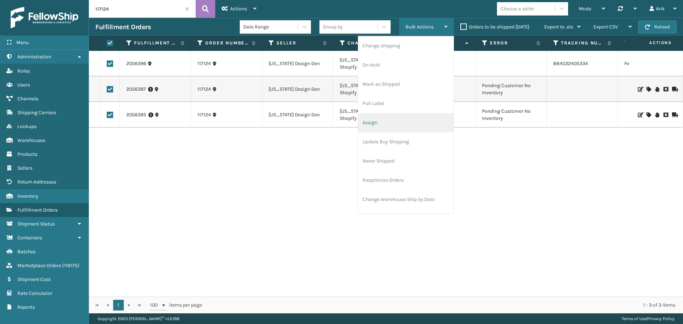
scroll to position [34, 0]
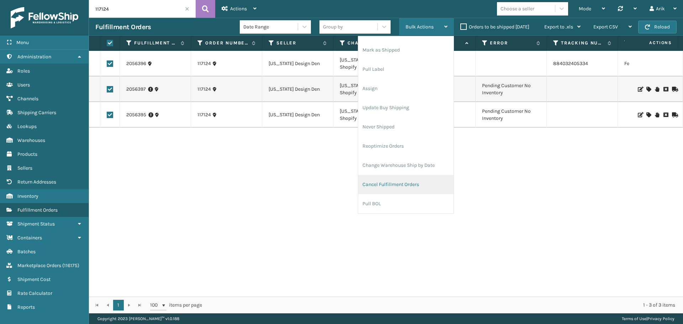
click at [388, 184] on li "Cancel Fulfillment Orders" at bounding box center [405, 184] width 95 height 19
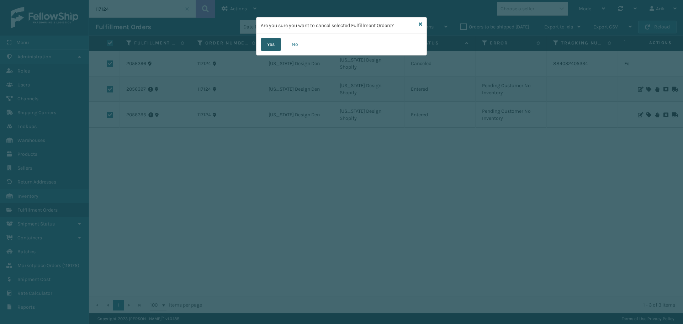
drag, startPoint x: 259, startPoint y: 47, endPoint x: 265, endPoint y: 46, distance: 6.1
click at [259, 47] on div "Yes No" at bounding box center [341, 44] width 170 height 21
click at [265, 46] on button "Yes" at bounding box center [271, 44] width 20 height 13
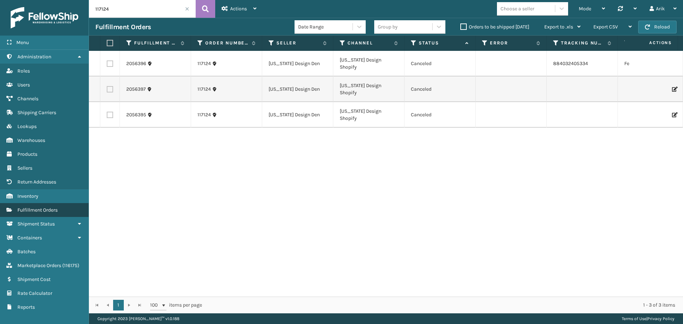
click at [44, 209] on span "Fulfillment Orders" at bounding box center [37, 210] width 40 height 6
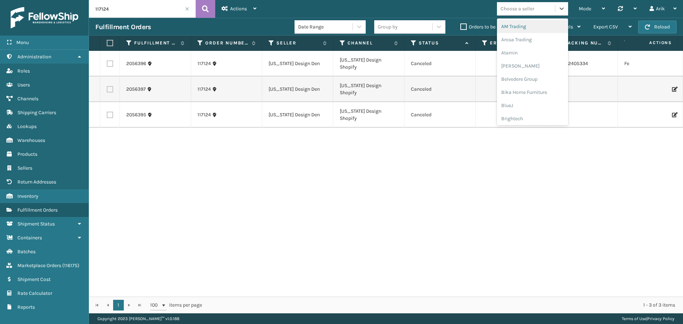
click at [522, 9] on div "Choose a seller" at bounding box center [517, 8] width 34 height 7
click at [519, 71] on div "[PERSON_NAME] Brands" at bounding box center [532, 69] width 71 height 13
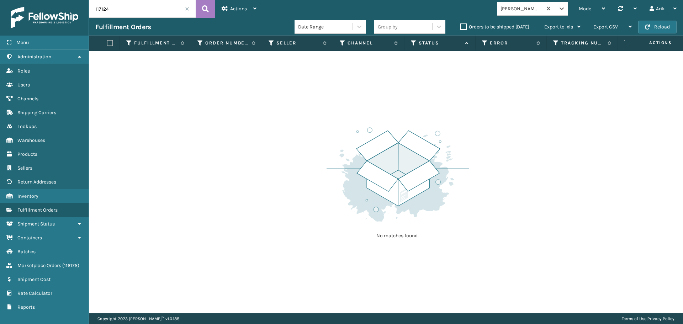
click at [187, 8] on span at bounding box center [187, 9] width 4 height 4
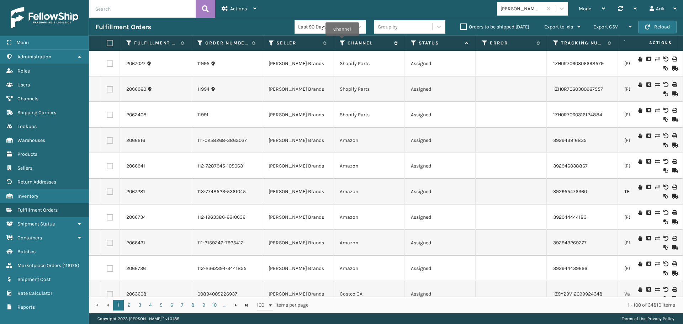
click at [342, 41] on icon at bounding box center [343, 43] width 6 height 6
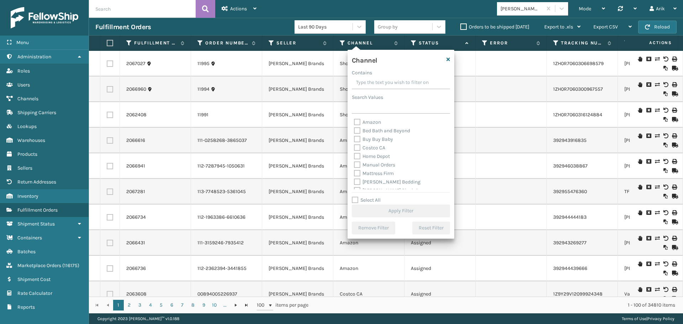
click at [358, 122] on label "Amazon" at bounding box center [367, 122] width 27 height 6
click at [354, 122] on input "Amazon" at bounding box center [354, 120] width 0 height 5
checkbox input "true"
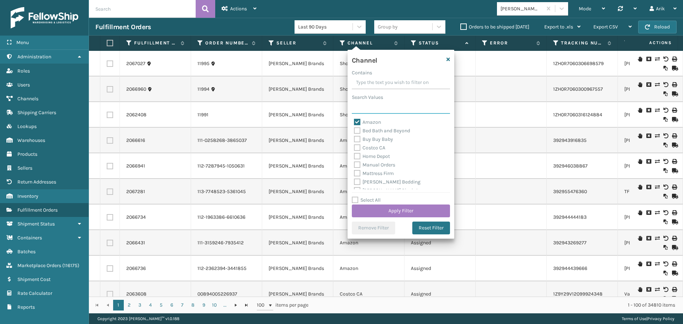
click at [372, 107] on input "Search Values" at bounding box center [401, 107] width 98 height 13
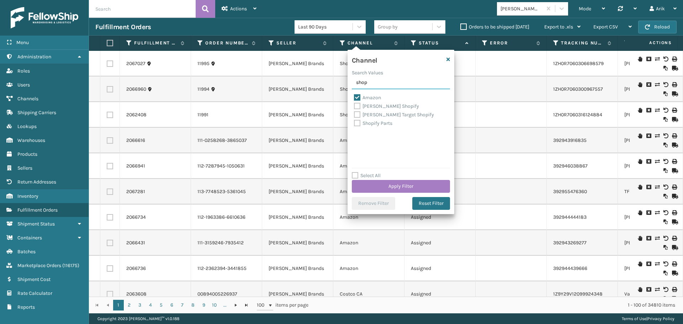
type input "shop"
click at [358, 108] on label "[PERSON_NAME] Shopify" at bounding box center [386, 106] width 65 height 6
click at [354, 107] on input "[PERSON_NAME] Shopify" at bounding box center [354, 104] width 0 height 5
checkbox input "true"
click at [358, 114] on label "[PERSON_NAME] Target Shopify" at bounding box center [394, 115] width 80 height 6
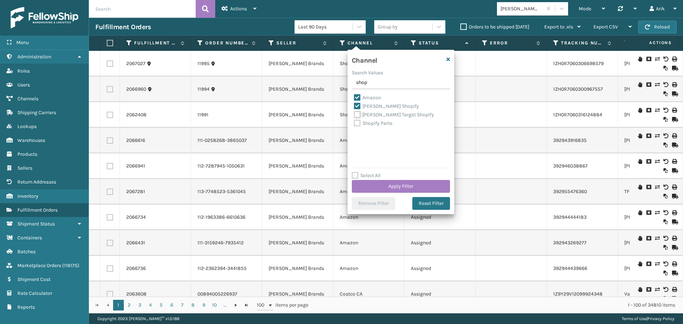
click at [354, 114] on input "[PERSON_NAME] Target Shopify" at bounding box center [354, 113] width 0 height 5
checkbox input "true"
click at [396, 185] on button "Apply Filter" at bounding box center [401, 186] width 98 height 13
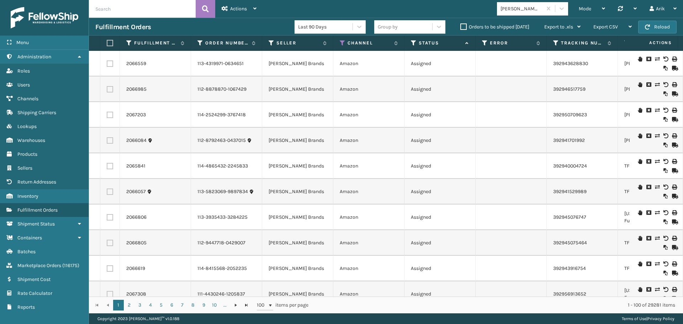
click at [411, 41] on icon at bounding box center [414, 43] width 6 height 6
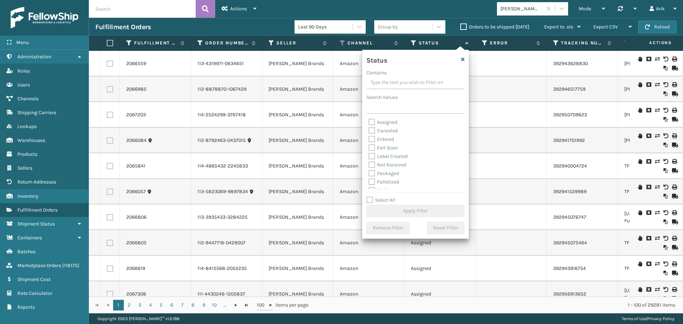
click at [371, 122] on label "Assigned" at bounding box center [382, 122] width 29 height 6
click at [369, 122] on input "Assigned" at bounding box center [368, 120] width 0 height 5
checkbox input "true"
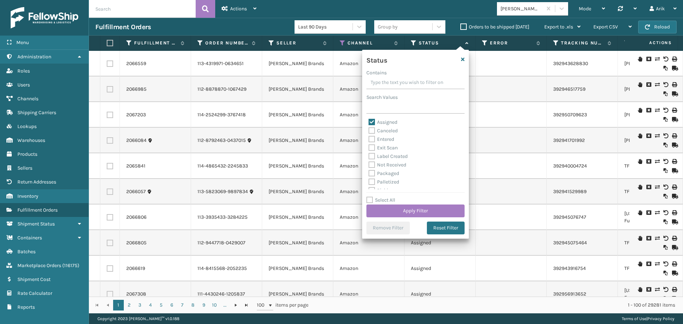
click at [371, 137] on label "Entered" at bounding box center [381, 139] width 26 height 6
click at [372, 151] on label "Picking" at bounding box center [380, 151] width 25 height 6
click at [369, 151] on input "Picking" at bounding box center [368, 149] width 0 height 5
checkbox input "true"
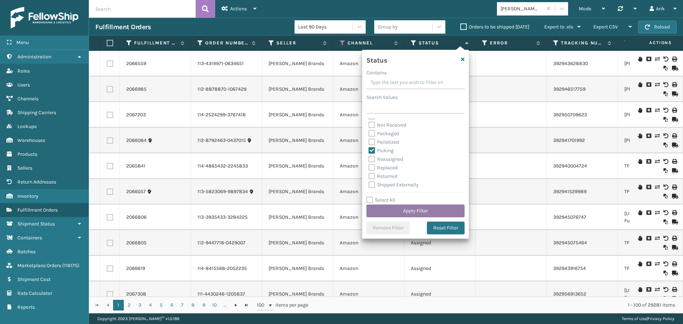
click at [385, 209] on button "Apply Filter" at bounding box center [415, 211] width 98 height 13
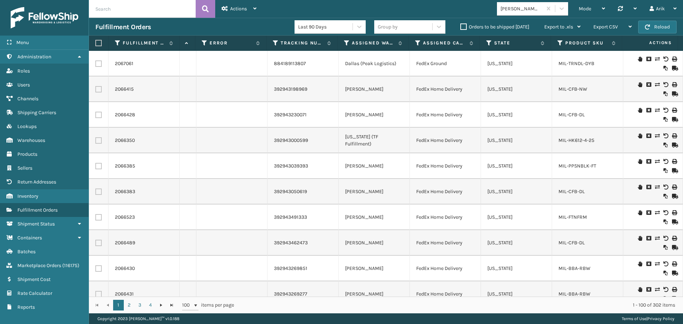
scroll to position [0, 279]
click at [347, 43] on icon at bounding box center [348, 43] width 6 height 6
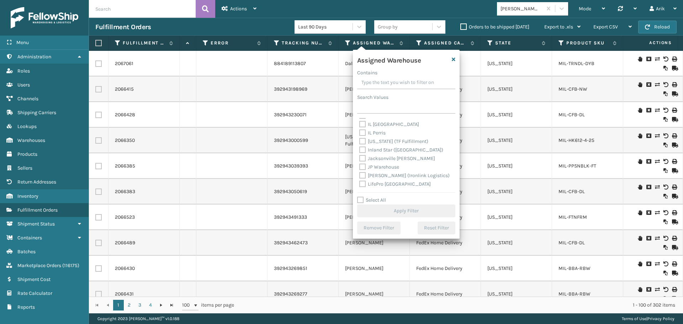
scroll to position [71, 0]
click at [363, 186] on label "[PERSON_NAME]" at bounding box center [382, 188] width 47 height 6
click at [360, 186] on input "[PERSON_NAME]" at bounding box center [359, 186] width 0 height 5
checkbox input "true"
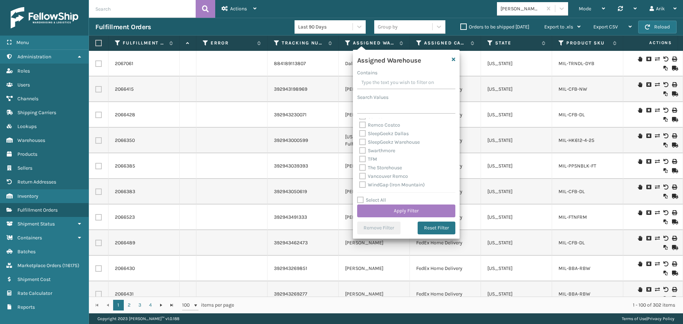
click at [363, 158] on label "TFM" at bounding box center [368, 159] width 18 height 6
click at [360, 158] on input "TFM" at bounding box center [359, 157] width 0 height 5
checkbox input "true"
click at [362, 145] on label "Fellowship - East" at bounding box center [382, 148] width 46 height 6
click at [360, 144] on input "Fellowship - East" at bounding box center [359, 146] width 0 height 5
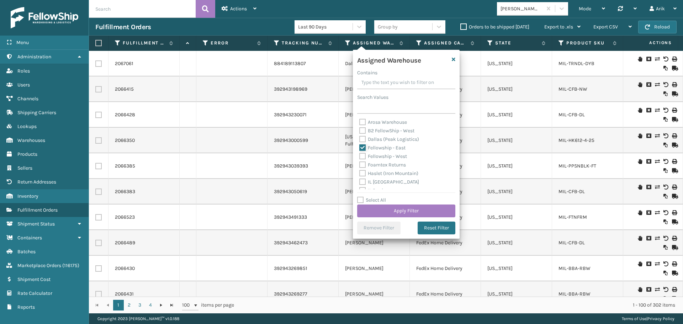
checkbox input "true"
click at [380, 206] on button "Apply Filter" at bounding box center [406, 211] width 98 height 13
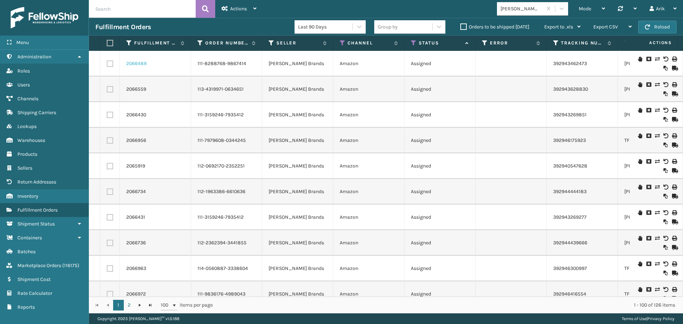
click at [138, 63] on link "2066489" at bounding box center [136, 63] width 20 height 7
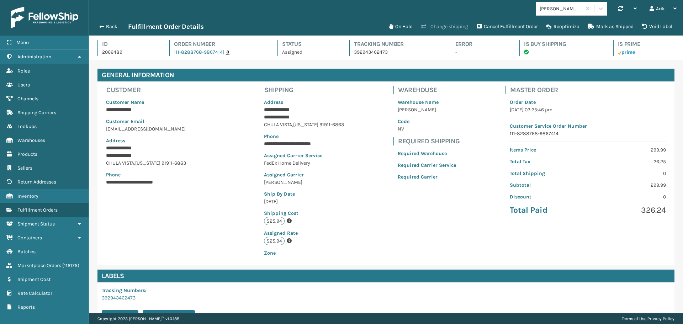
click at [439, 30] on button "Change shipping" at bounding box center [444, 27] width 55 height 14
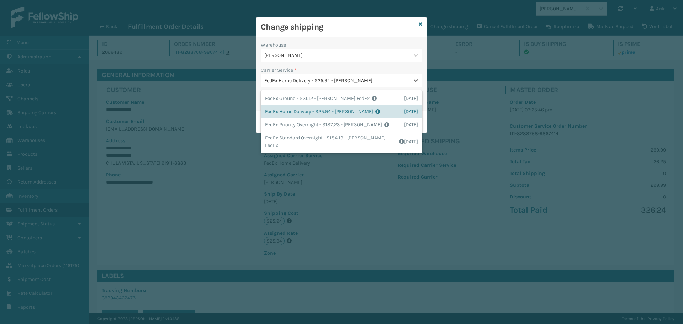
click at [292, 82] on div "FedEx Home Delivery - $25.94 - [PERSON_NAME]" at bounding box center [336, 80] width 145 height 7
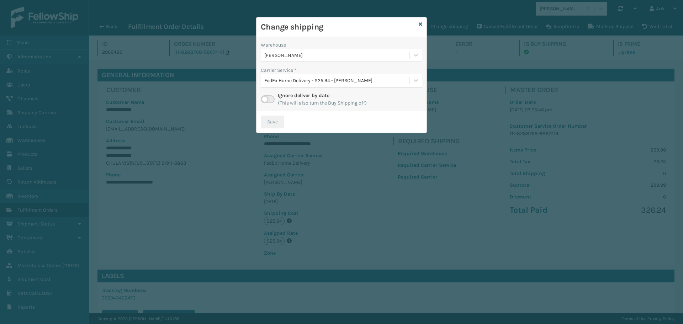
click at [338, 69] on div "Carrier Service *" at bounding box center [341, 70] width 161 height 7
click at [268, 99] on label at bounding box center [268, 99] width 14 height 8
click at [265, 99] on input "checkbox" at bounding box center [263, 97] width 5 height 5
click at [324, 79] on div "Select..." at bounding box center [335, 81] width 148 height 12
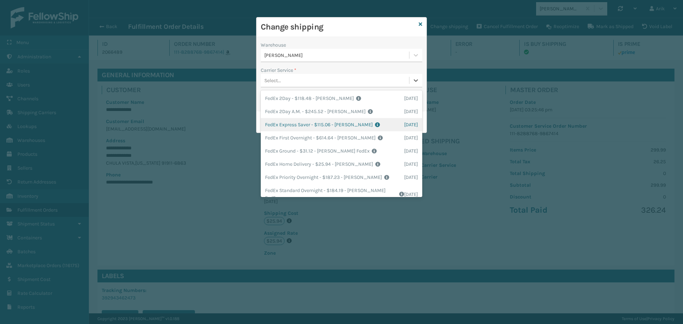
scroll to position [22, 0]
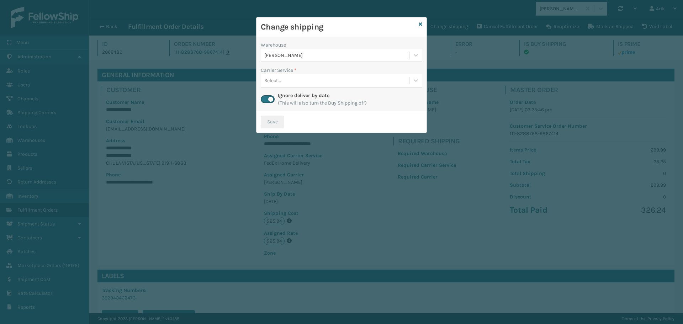
drag, startPoint x: 423, startPoint y: 24, endPoint x: 418, endPoint y: 25, distance: 5.0
click at [423, 24] on div "Change shipping" at bounding box center [341, 27] width 170 height 20
click at [179, 32] on div "Change shipping Warehouse [PERSON_NAME] Carrier Service * Select... Ignore deli…" at bounding box center [341, 162] width 683 height 324
click at [224, 44] on div "Change shipping Warehouse [PERSON_NAME] Carrier Service * Select... Ignore deli…" at bounding box center [341, 162] width 683 height 324
click at [94, 20] on div "Change shipping Warehouse [PERSON_NAME] Carrier Service * Select... Ignore deli…" at bounding box center [341, 162] width 683 height 324
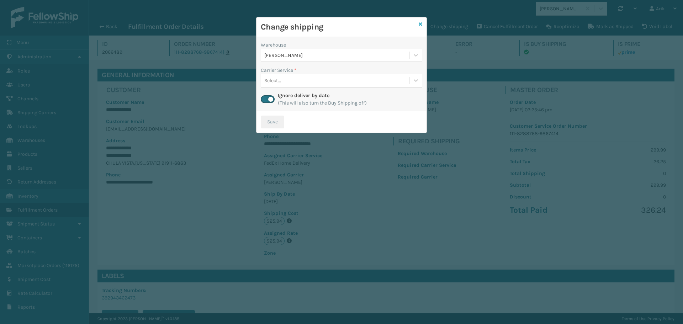
click at [421, 23] on icon at bounding box center [421, 24] width 4 height 5
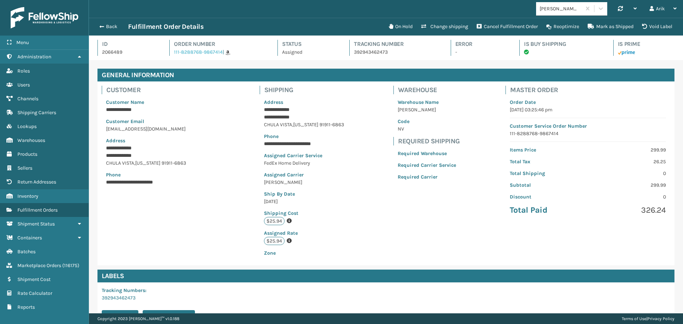
click at [201, 51] on link "111-8288768-9867414" at bounding box center [198, 52] width 49 height 6
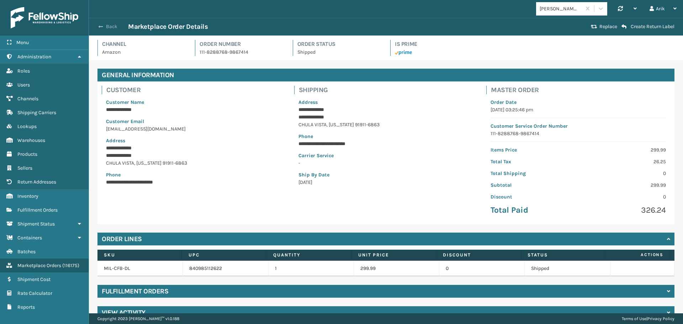
click at [102, 26] on span "button" at bounding box center [101, 26] width 4 height 5
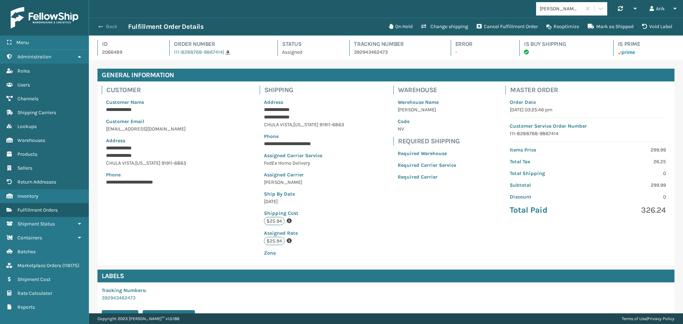
scroll to position [17, 594]
click at [100, 27] on span "button" at bounding box center [101, 26] width 4 height 5
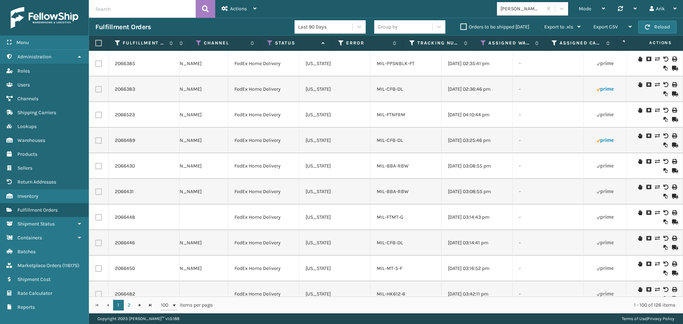
scroll to position [0, 461]
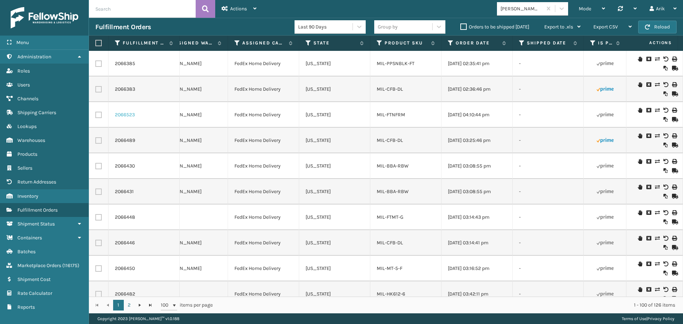
click at [122, 114] on link "2066523" at bounding box center [125, 114] width 20 height 7
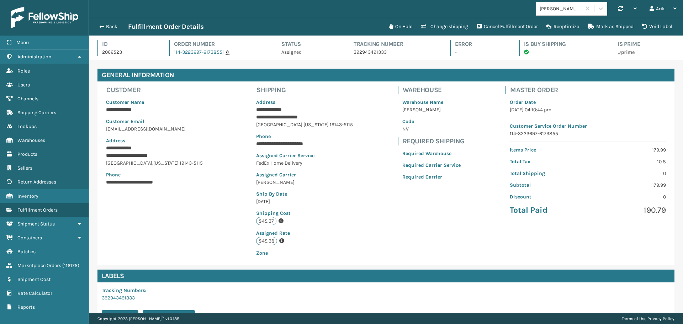
scroll to position [17, 594]
click at [155, 164] on span "[US_STATE]" at bounding box center [165, 163] width 25 height 6
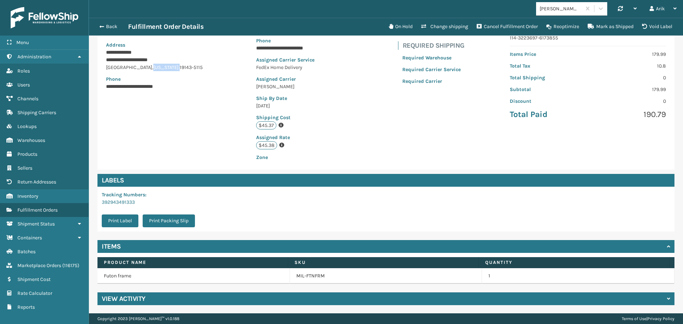
scroll to position [96, 0]
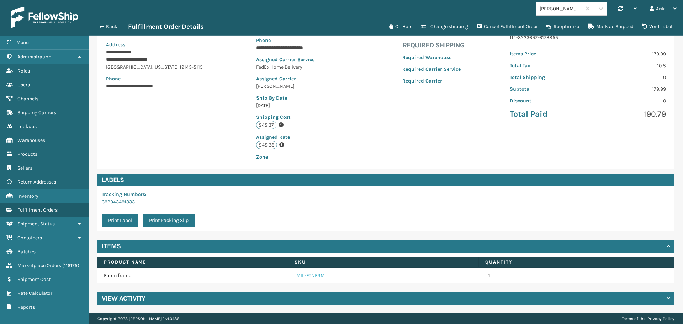
click at [308, 274] on link "MIL-FTNFRM" at bounding box center [310, 275] width 28 height 7
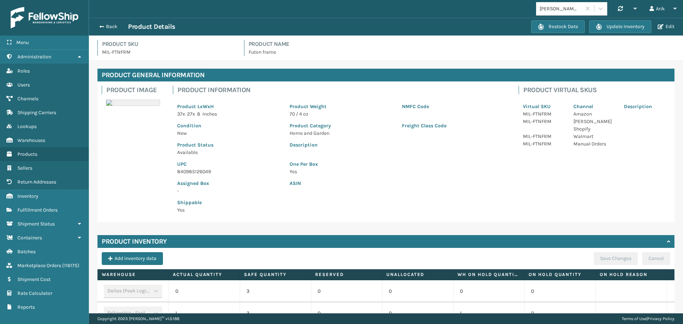
scroll to position [134, 0]
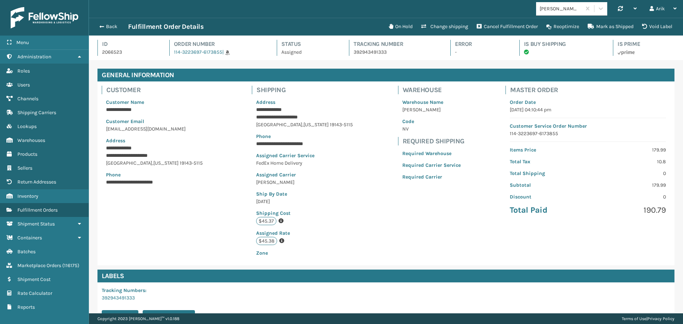
scroll to position [17, 594]
click at [451, 27] on button "Change shipping" at bounding box center [444, 27] width 55 height 14
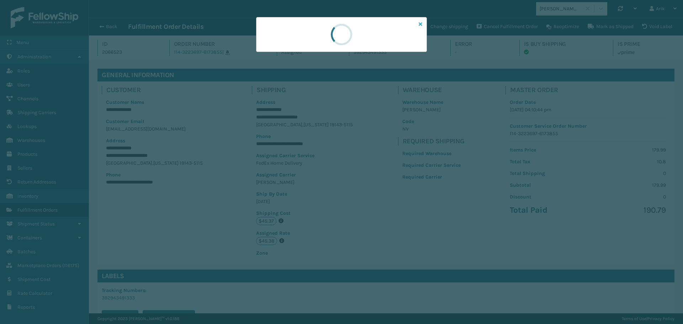
click at [420, 22] on icon at bounding box center [421, 24] width 4 height 5
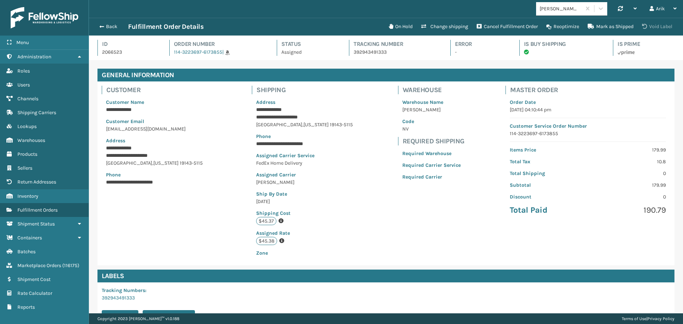
click at [655, 27] on button "Void Label" at bounding box center [657, 27] width 39 height 14
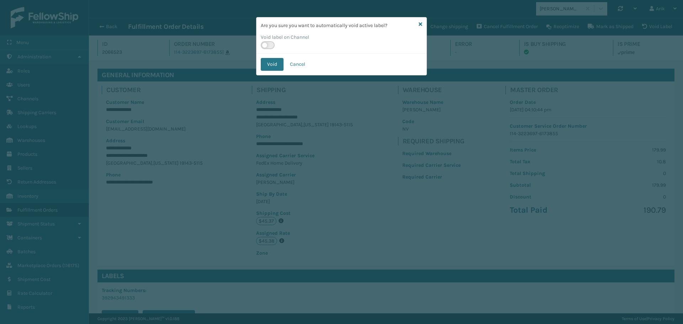
click at [272, 44] on label at bounding box center [268, 45] width 14 height 8
click at [265, 44] on input "checkbox" at bounding box center [263, 43] width 5 height 5
checkbox input "true"
click at [274, 67] on button "Void" at bounding box center [272, 64] width 23 height 13
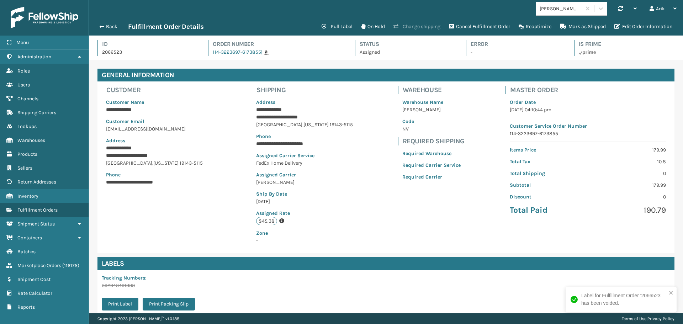
click at [408, 26] on button "Change shipping" at bounding box center [416, 27] width 55 height 14
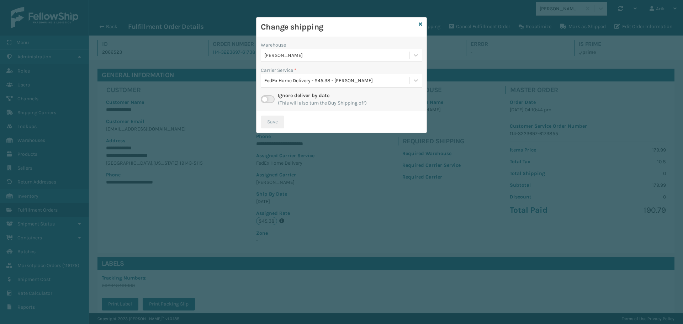
click at [303, 75] on div "FedEx Home Delivery - $45.38 - [PERSON_NAME]" at bounding box center [335, 81] width 148 height 12
click at [370, 46] on div "Warehouse" at bounding box center [341, 44] width 161 height 7
drag, startPoint x: 456, startPoint y: 44, endPoint x: 446, endPoint y: 42, distance: 10.1
click at [456, 44] on div "Change shipping Warehouse [PERSON_NAME] Carrier Service * FedEx Home Delivery -…" at bounding box center [341, 162] width 683 height 324
click at [421, 24] on icon at bounding box center [421, 24] width 4 height 5
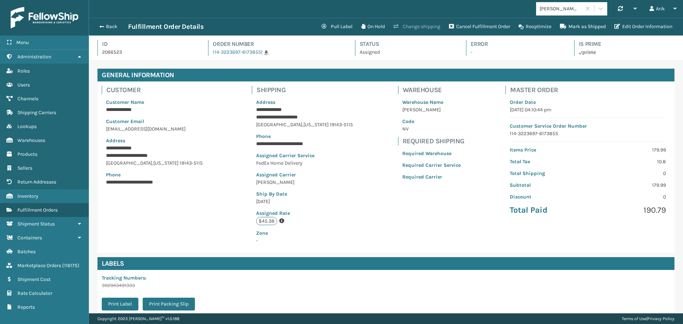
click at [418, 28] on button "Change shipping" at bounding box center [416, 27] width 55 height 14
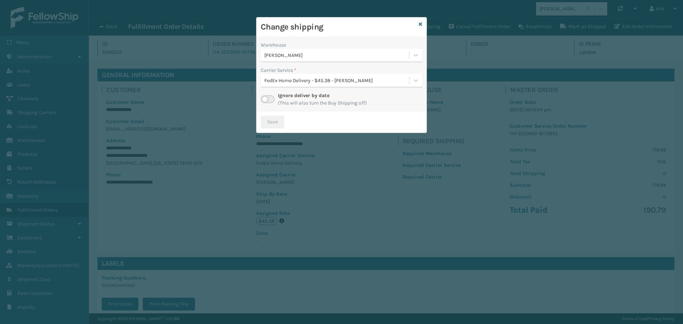
click at [304, 78] on div "FedEx Home Delivery - $45.38 - [PERSON_NAME]" at bounding box center [336, 80] width 145 height 7
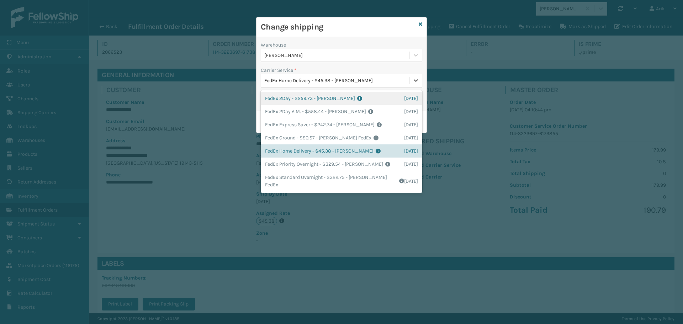
click at [420, 25] on link at bounding box center [421, 24] width 4 height 7
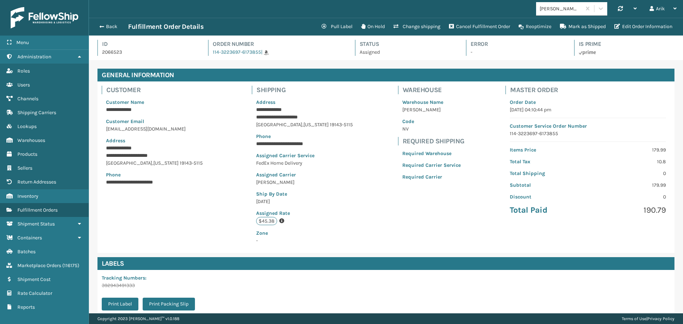
click at [126, 50] on p "2066523" at bounding box center [148, 51] width 93 height 7
click at [122, 52] on p "2066523" at bounding box center [148, 51] width 93 height 7
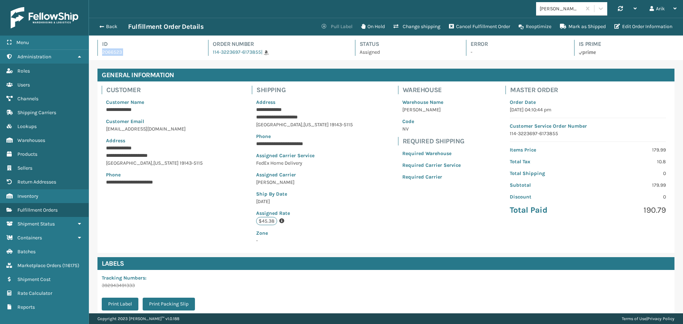
copy p "2066523"
click at [334, 25] on button "Pull Label" at bounding box center [336, 27] width 39 height 14
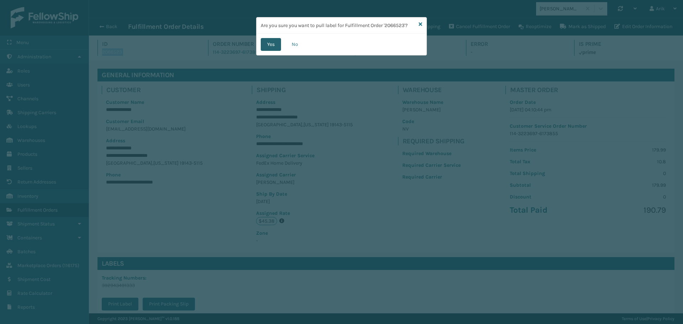
click at [273, 38] on button "Yes" at bounding box center [271, 44] width 20 height 13
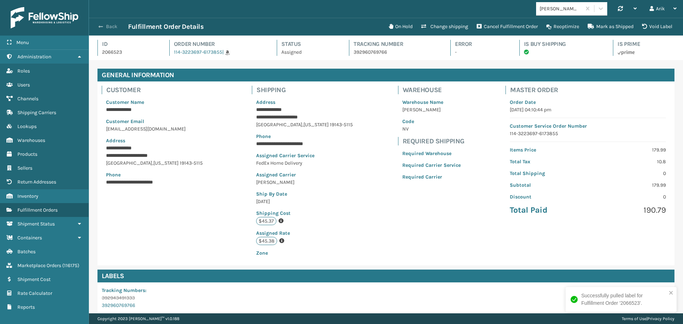
click at [100, 23] on button "Back" at bounding box center [111, 26] width 33 height 6
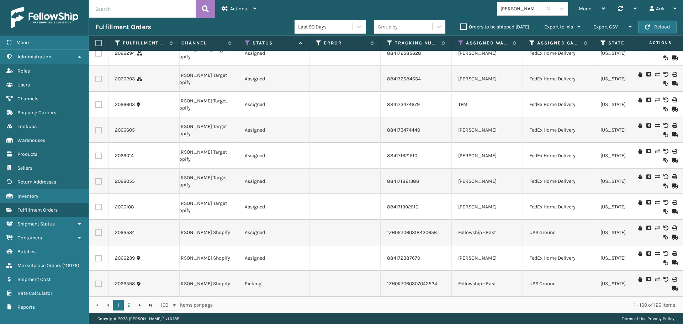
scroll to position [0, 161]
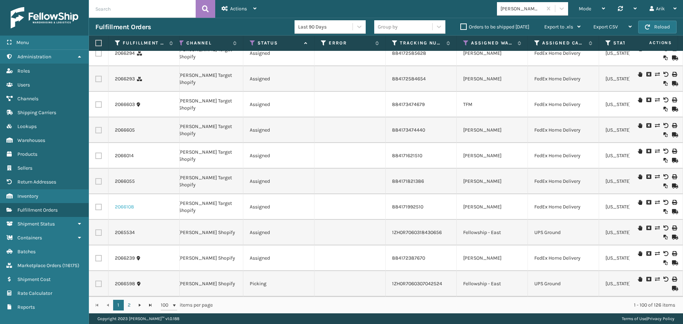
click at [124, 203] on link "2066108" at bounding box center [124, 206] width 19 height 7
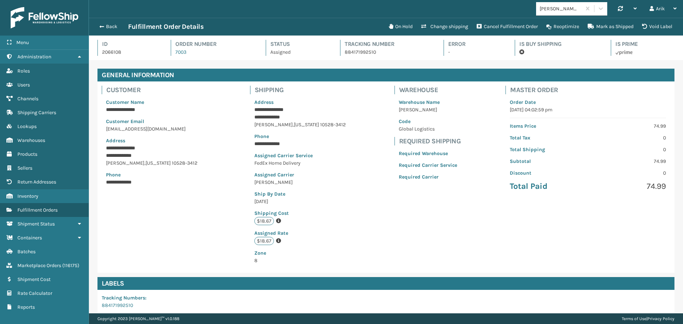
scroll to position [17, 594]
click at [445, 25] on button "Change shipping" at bounding box center [444, 27] width 55 height 14
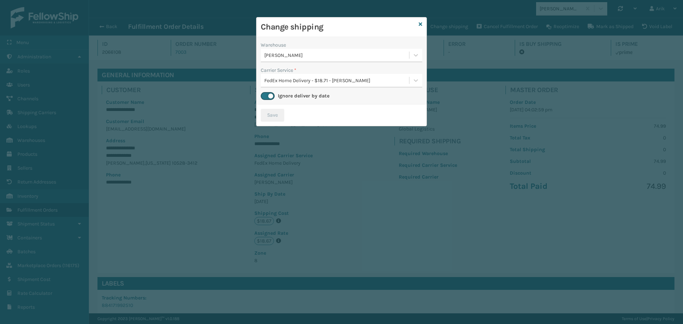
click at [338, 81] on div "FedEx Home Delivery - $18.71 - [PERSON_NAME]" at bounding box center [336, 80] width 145 height 7
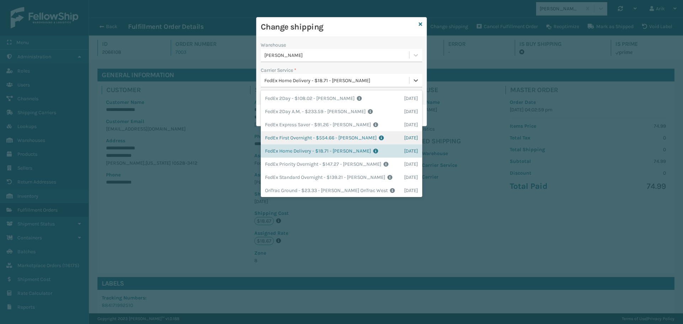
scroll to position [9, 0]
click at [422, 25] on icon at bounding box center [421, 24] width 4 height 5
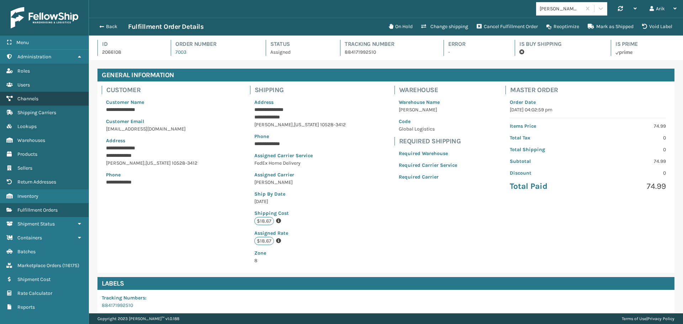
click at [27, 99] on span "Channels" at bounding box center [27, 99] width 21 height 6
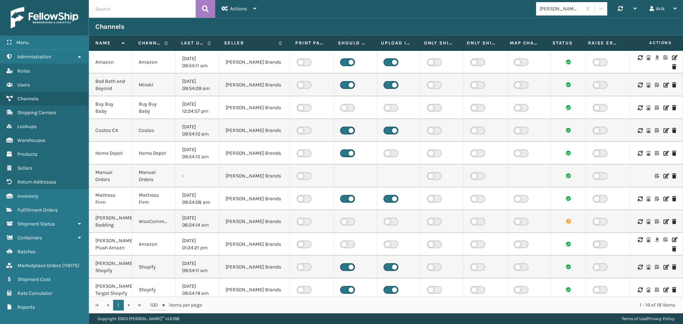
click at [672, 57] on icon at bounding box center [674, 57] width 4 height 5
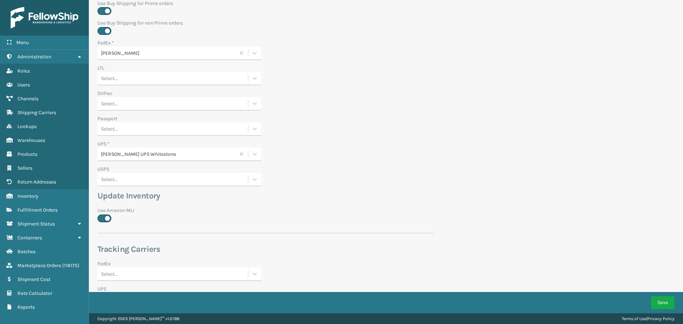
scroll to position [285, 0]
click at [123, 97] on div "Select..." at bounding box center [172, 103] width 150 height 12
click at [127, 128] on div "[PERSON_NAME] OnTrac West" at bounding box center [179, 134] width 164 height 13
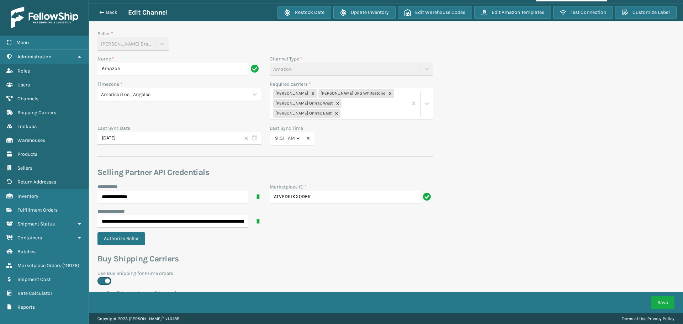
scroll to position [0, 0]
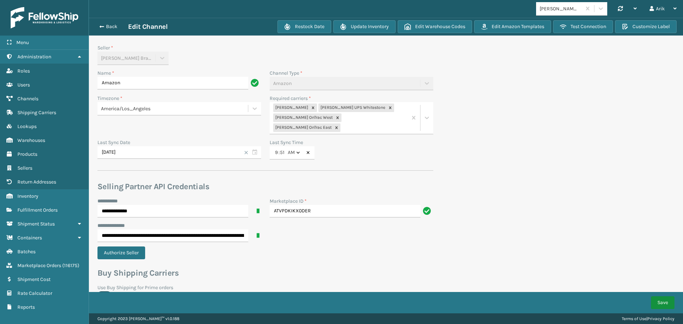
click at [658, 300] on button "Save" at bounding box center [662, 302] width 23 height 13
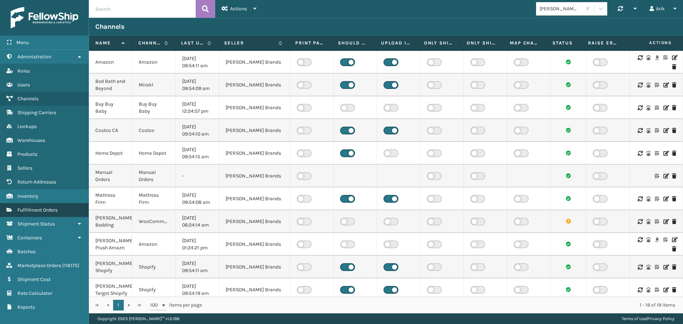
click at [38, 213] on link "Return Addresses Fulfillment Orders" at bounding box center [44, 210] width 89 height 14
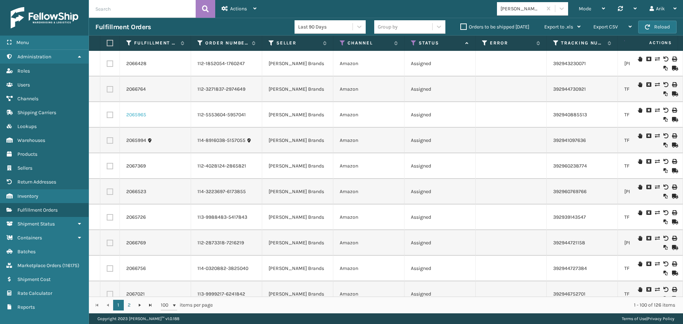
click at [137, 113] on link "2065965" at bounding box center [136, 114] width 20 height 7
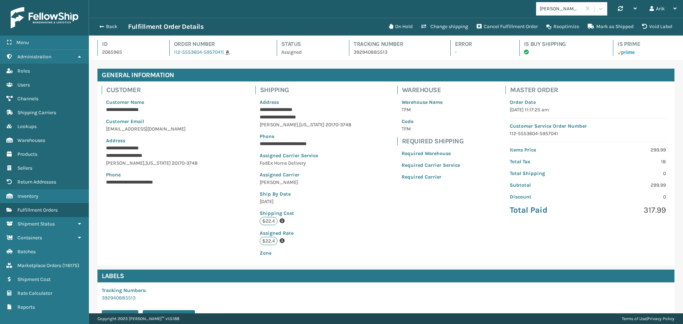
scroll to position [17, 594]
click at [650, 25] on button "Void Label" at bounding box center [657, 27] width 39 height 14
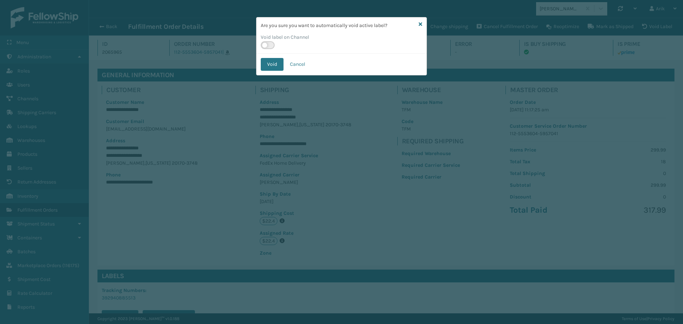
click at [267, 43] on label at bounding box center [268, 45] width 14 height 8
click at [265, 43] on input "checkbox" at bounding box center [263, 43] width 5 height 5
checkbox input "true"
click at [271, 63] on button "Void" at bounding box center [272, 64] width 23 height 13
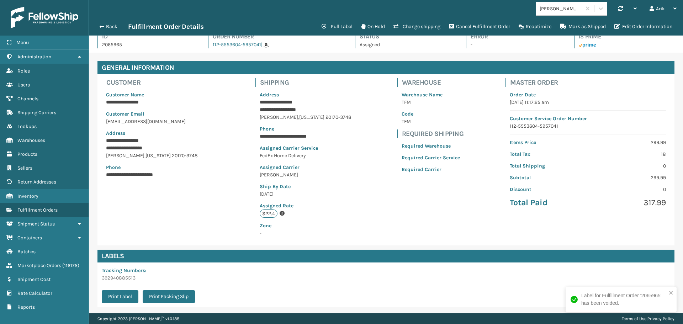
scroll to position [0, 0]
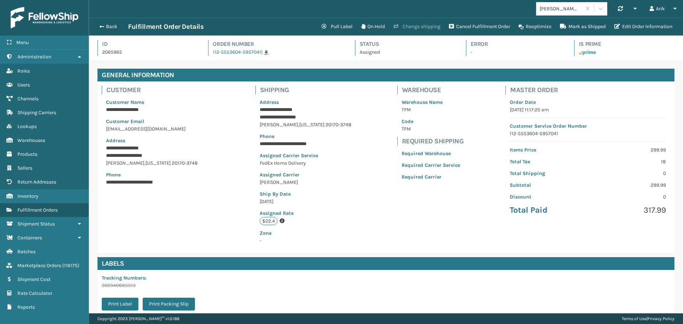
click at [406, 28] on button "Change shipping" at bounding box center [416, 27] width 55 height 14
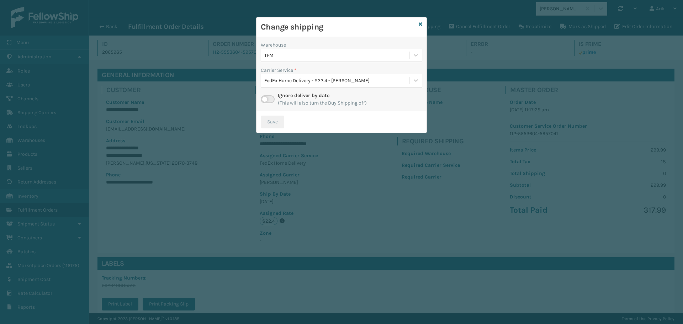
click at [318, 80] on div "FedEx Home Delivery - $22.4 - [PERSON_NAME]" at bounding box center [336, 80] width 145 height 7
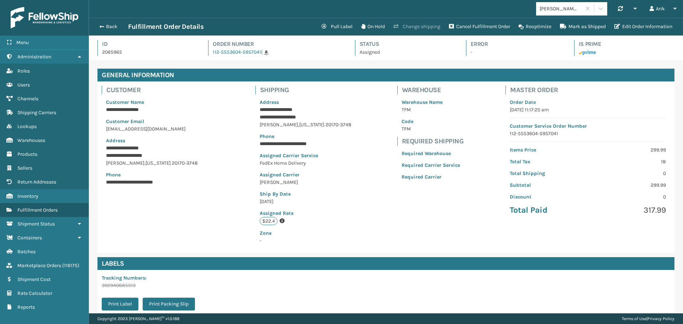
click at [419, 23] on button "Change shipping" at bounding box center [416, 27] width 55 height 14
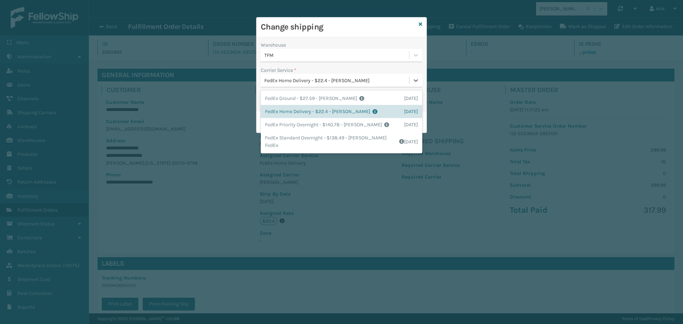
click at [362, 76] on div "FedEx Home Delivery - $22.4 - [PERSON_NAME]" at bounding box center [335, 81] width 148 height 12
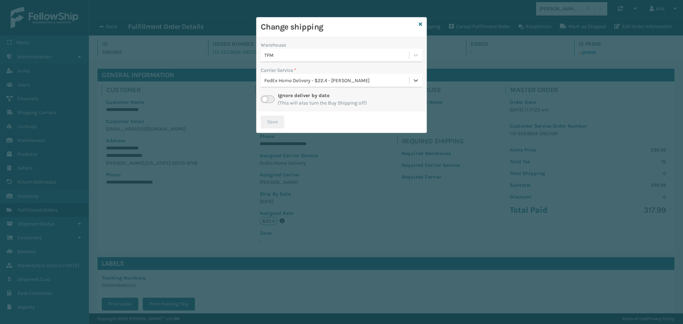
click at [362, 75] on div "FedEx Home Delivery - $22.4 - [PERSON_NAME]" at bounding box center [335, 81] width 148 height 12
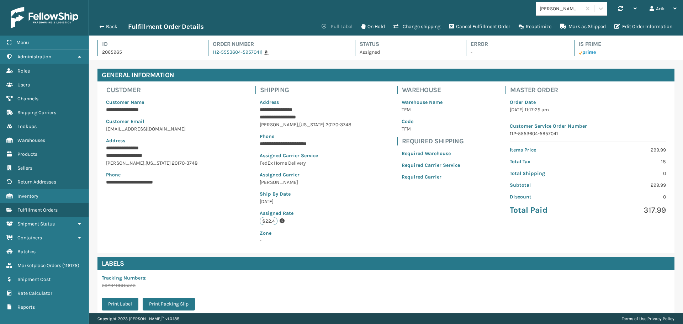
click at [328, 25] on button "Pull Label" at bounding box center [336, 27] width 39 height 14
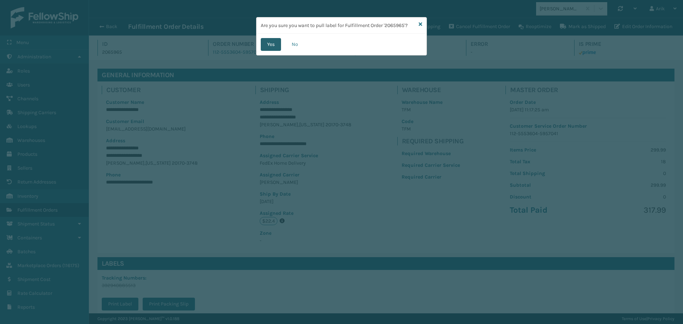
click at [265, 47] on button "Yes" at bounding box center [271, 44] width 20 height 13
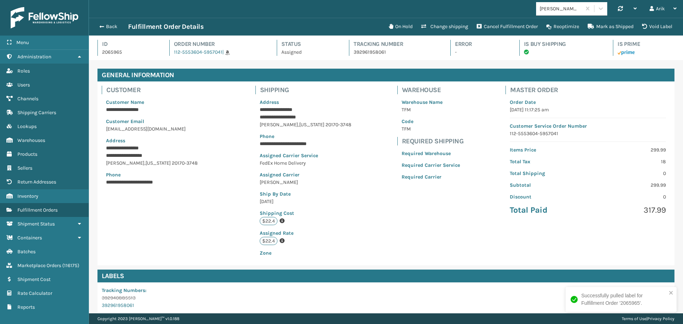
scroll to position [17, 594]
click at [129, 54] on p "2065965" at bounding box center [129, 51] width 54 height 7
click at [100, 25] on span "button" at bounding box center [101, 26] width 4 height 5
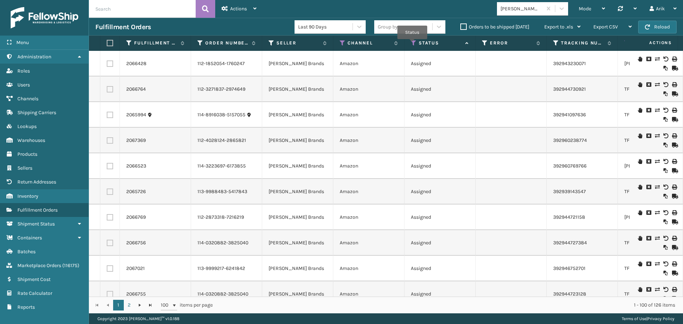
click at [412, 44] on icon at bounding box center [414, 43] width 6 height 6
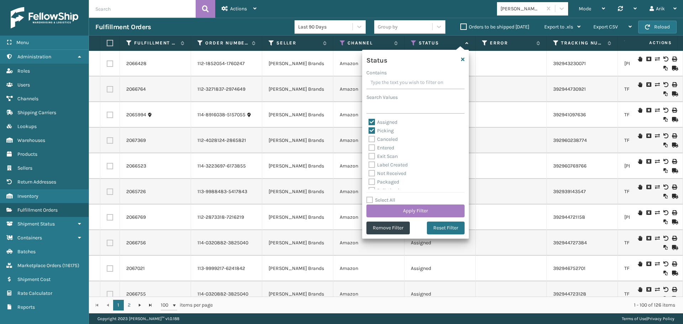
click at [371, 149] on label "Entered" at bounding box center [381, 148] width 26 height 6
click at [369, 148] on input "Entered" at bounding box center [368, 146] width 0 height 5
checkbox input "true"
click at [372, 132] on label "Picking" at bounding box center [380, 131] width 25 height 6
click at [369, 131] on input "Picking" at bounding box center [368, 129] width 0 height 5
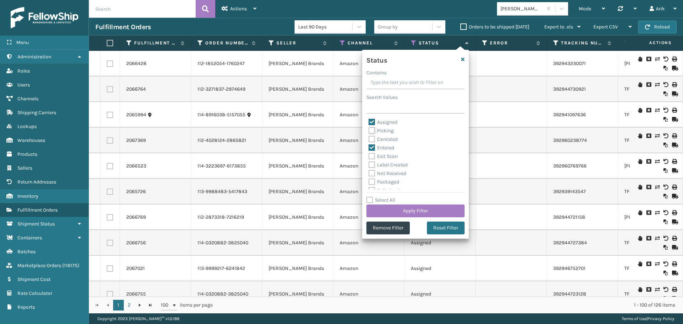
checkbox input "false"
click at [372, 123] on label "Assigned" at bounding box center [382, 122] width 29 height 6
click at [369, 123] on input "Assigned" at bounding box center [368, 120] width 0 height 5
checkbox input "false"
click at [393, 209] on button "Apply Filter" at bounding box center [415, 211] width 98 height 13
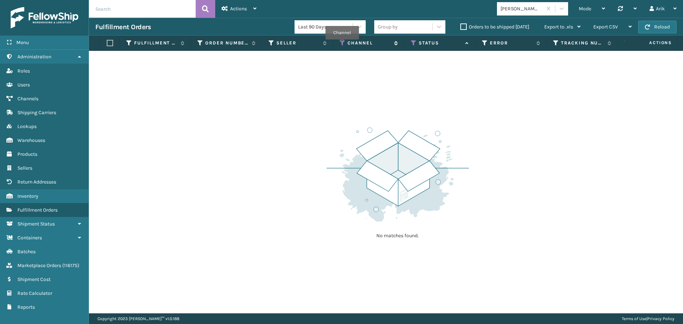
click at [342, 44] on icon at bounding box center [343, 43] width 6 height 6
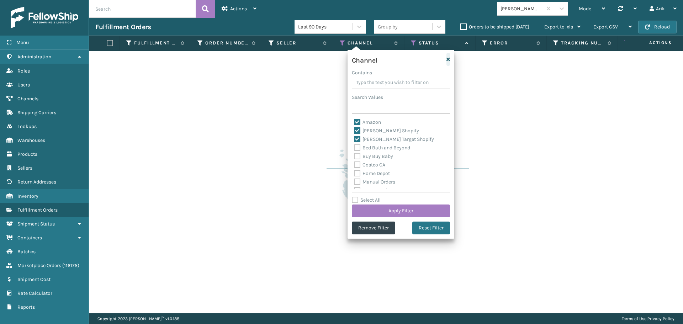
click at [448, 60] on icon "button" at bounding box center [448, 59] width 4 height 5
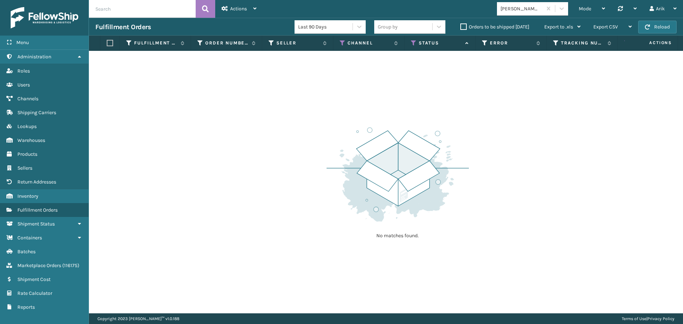
click at [411, 42] on th "Status" at bounding box center [439, 43] width 71 height 15
click at [413, 44] on icon at bounding box center [414, 43] width 6 height 6
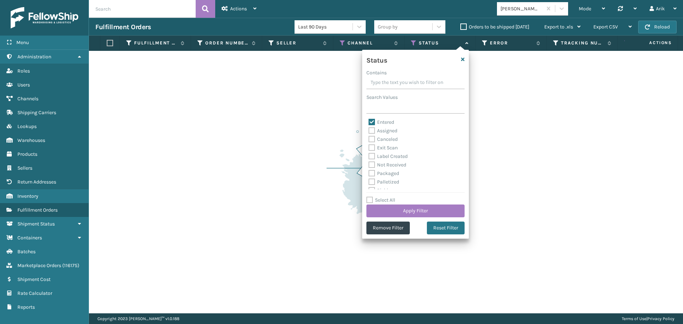
click at [371, 129] on label "Assigned" at bounding box center [382, 131] width 29 height 6
click at [369, 129] on input "Assigned" at bounding box center [368, 129] width 0 height 5
checkbox input "true"
click at [400, 209] on button "Apply Filter" at bounding box center [415, 211] width 98 height 13
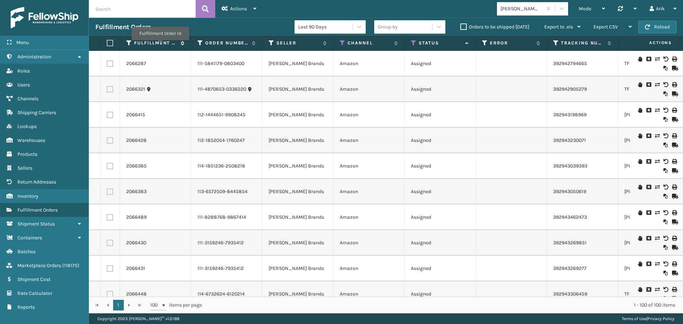
click at [160, 44] on label "Fulfillment Order Id" at bounding box center [155, 43] width 43 height 6
click at [161, 44] on label "Fulfillment Order Id" at bounding box center [155, 43] width 43 height 6
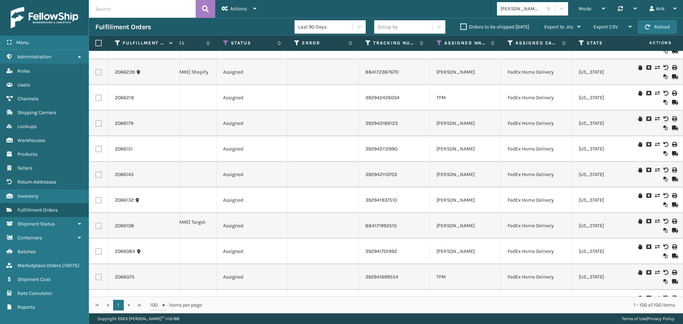
scroll to position [2063, 188]
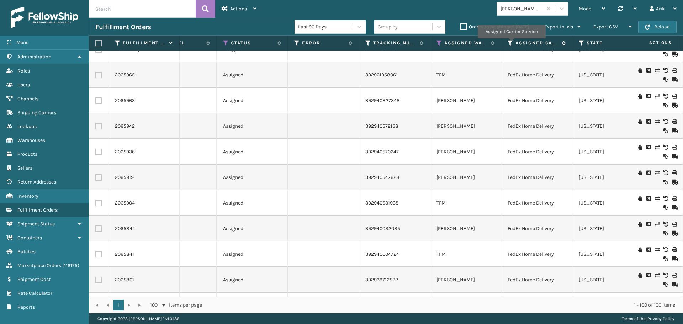
click at [511, 43] on icon at bounding box center [511, 43] width 6 height 6
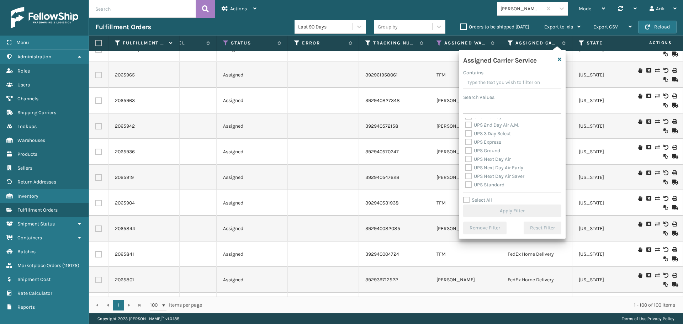
scroll to position [71, 0]
click at [467, 161] on label "OnTrac Ground" at bounding box center [485, 162] width 41 height 6
click at [466, 161] on input "OnTrac Ground" at bounding box center [465, 160] width 0 height 5
checkbox input "true"
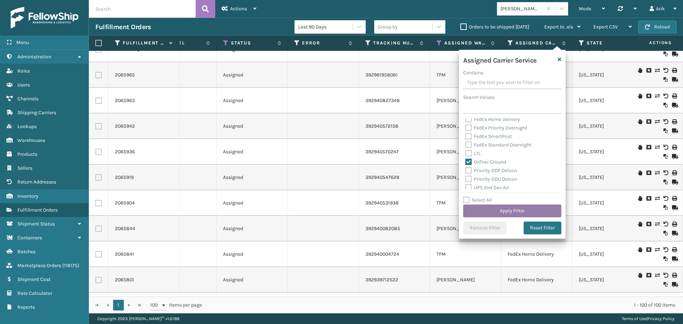
click at [486, 207] on button "Apply Filter" at bounding box center [512, 211] width 98 height 13
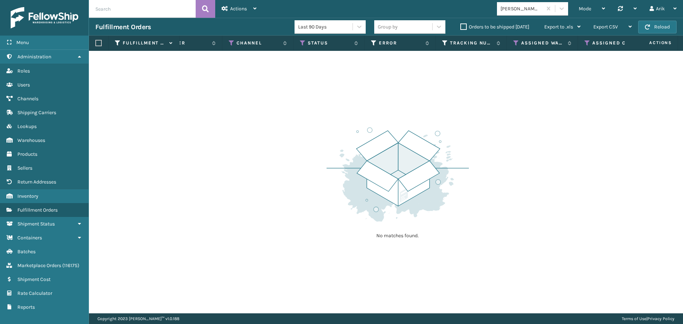
scroll to position [0, 124]
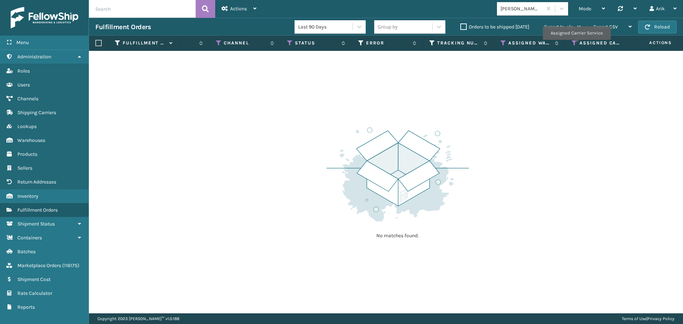
click at [576, 45] on icon at bounding box center [575, 43] width 6 height 6
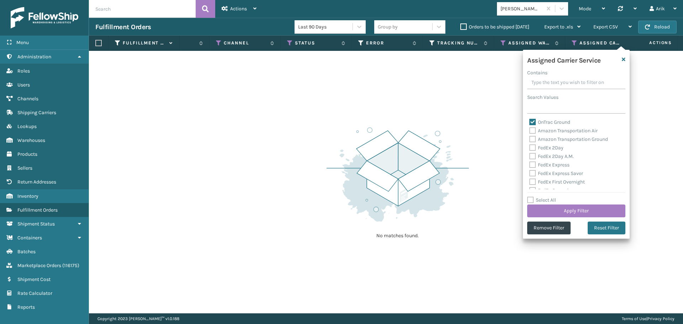
click at [531, 121] on label "OnTrac Ground" at bounding box center [549, 122] width 41 height 6
click at [530, 121] on input "OnTrac Ground" at bounding box center [529, 120] width 0 height 5
checkbox input "false"
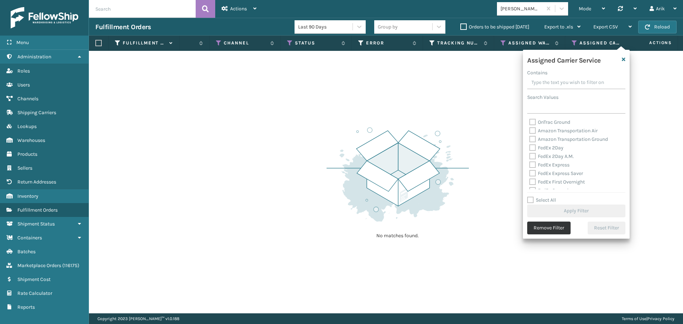
click at [552, 227] on button "Remove Filter" at bounding box center [548, 228] width 43 height 13
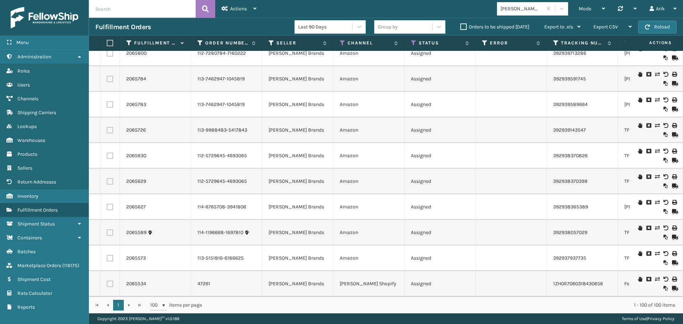
scroll to position [1199, 0]
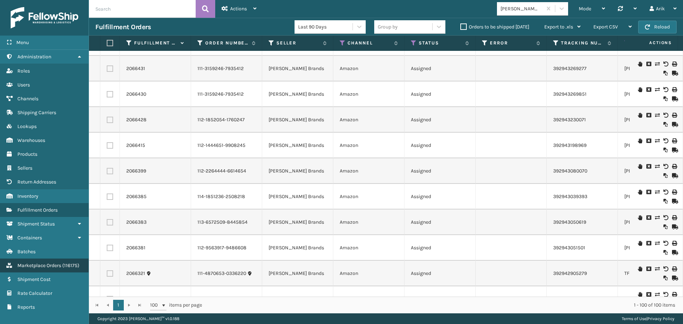
click at [52, 266] on span "Marketplace Orders" at bounding box center [39, 265] width 44 height 6
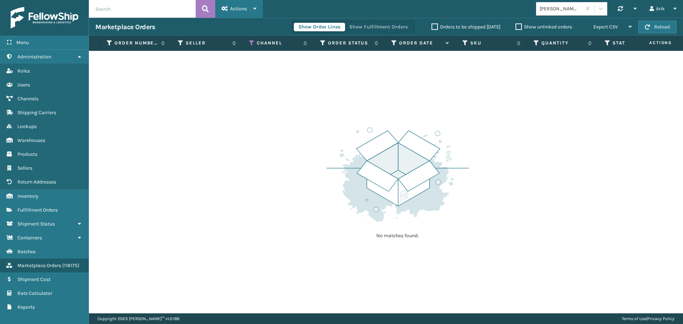
click at [243, 4] on div "Actions" at bounding box center [239, 9] width 35 height 18
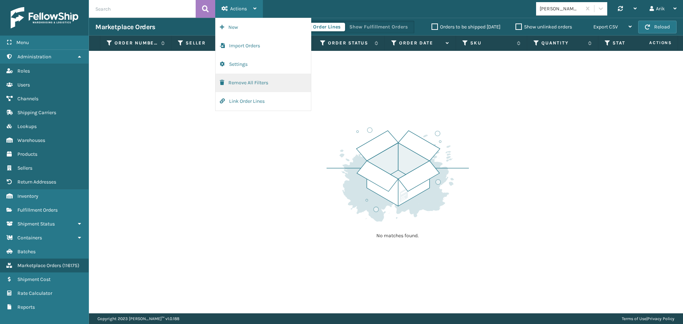
click at [239, 83] on button "Remove All Filters" at bounding box center [263, 83] width 95 height 18
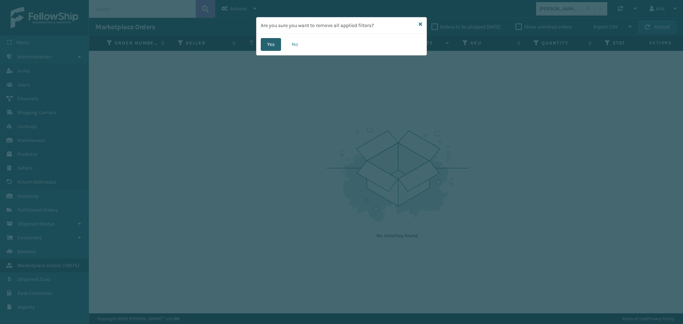
click at [271, 44] on button "Yes" at bounding box center [271, 44] width 20 height 13
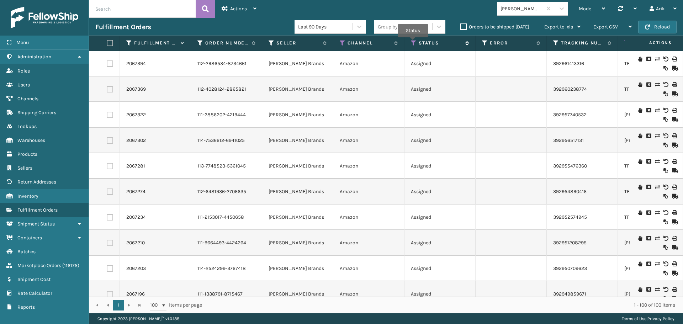
click at [413, 42] on icon at bounding box center [414, 43] width 6 height 6
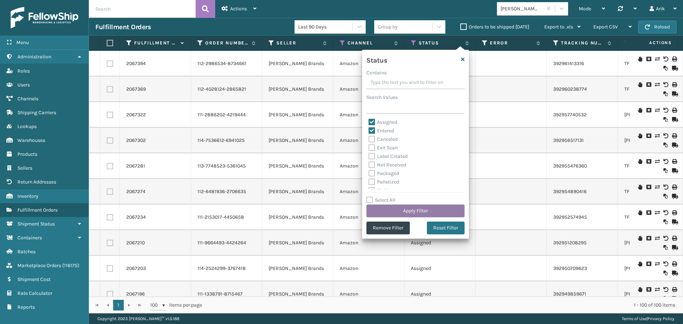
click at [410, 205] on button "Apply Filter" at bounding box center [415, 211] width 98 height 13
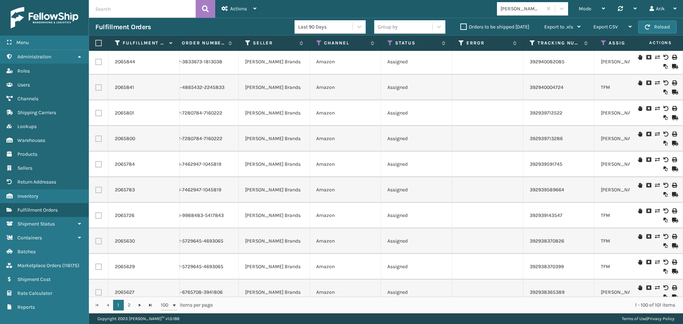
scroll to position [2320, 23]
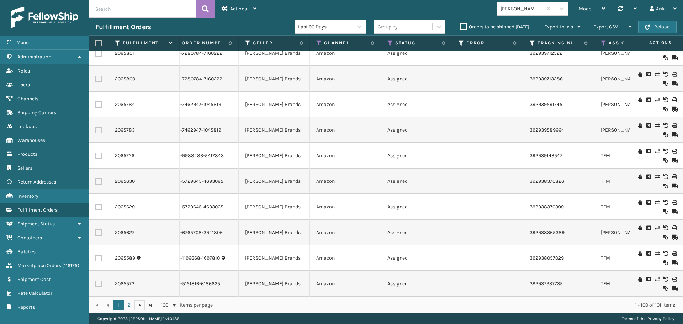
click at [140, 304] on span "Go to the next page" at bounding box center [140, 305] width 6 height 6
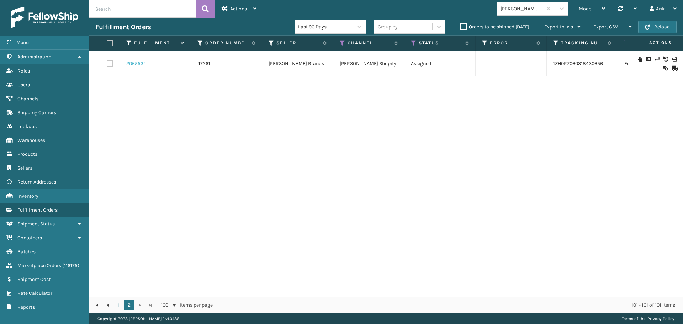
click at [139, 64] on link "2065534" at bounding box center [136, 63] width 20 height 7
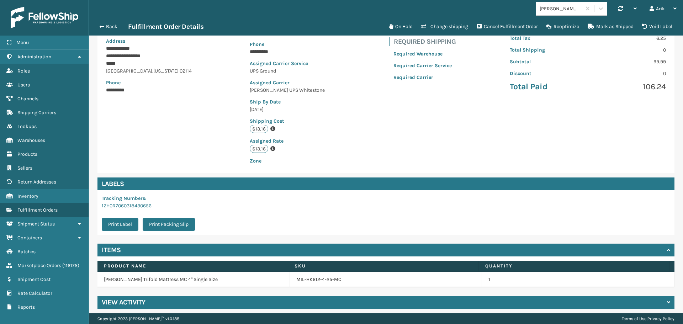
scroll to position [104, 0]
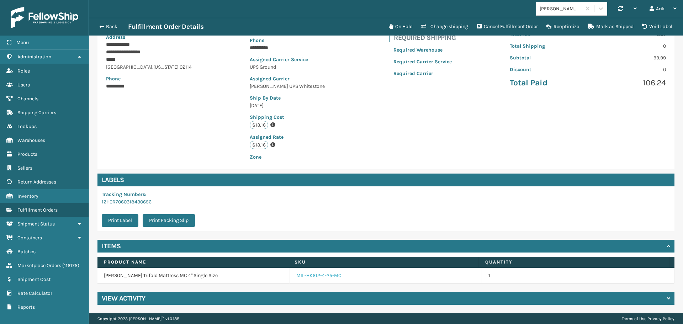
click at [317, 276] on link "MIL-HK612-4-25-MC" at bounding box center [318, 275] width 45 height 7
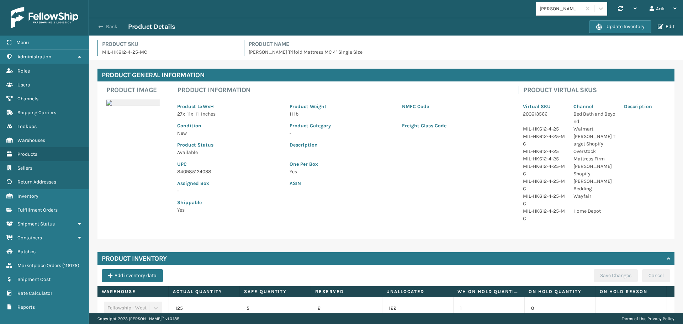
click at [99, 26] on span "button" at bounding box center [101, 26] width 4 height 5
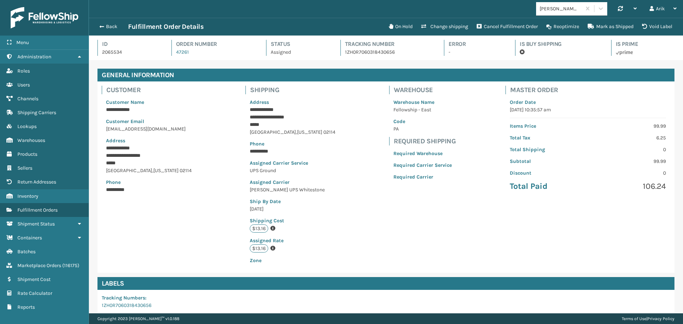
scroll to position [17, 594]
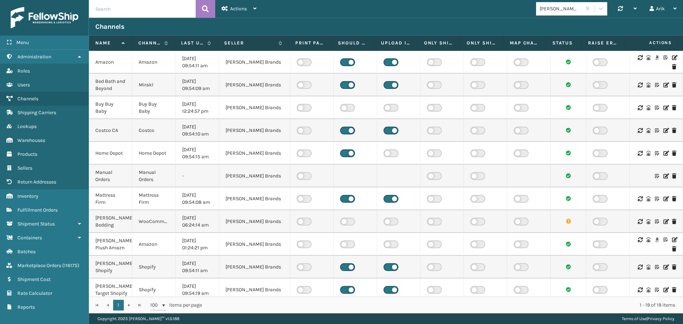
click at [672, 57] on icon at bounding box center [674, 57] width 4 height 5
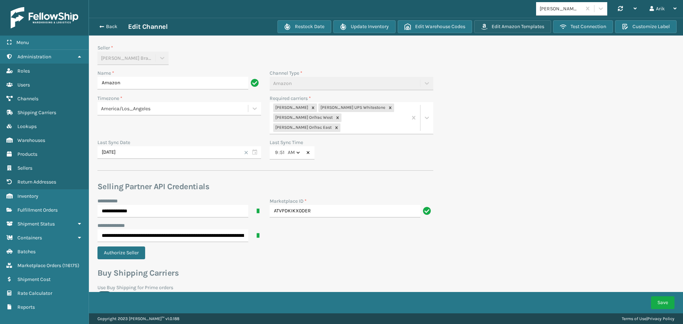
click at [494, 26] on button "Edit Amazon Templates" at bounding box center [512, 26] width 77 height 13
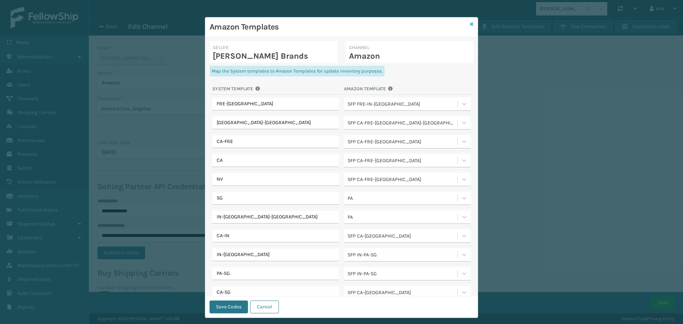
click at [470, 23] on icon at bounding box center [472, 24] width 4 height 5
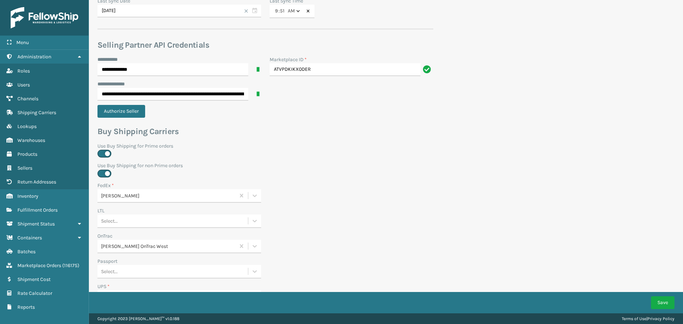
scroll to position [117, 0]
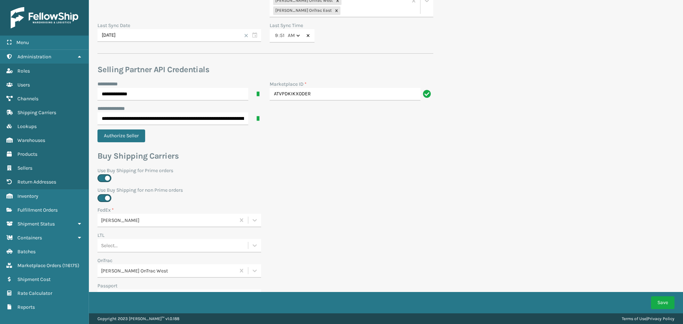
click at [157, 265] on div "[PERSON_NAME] OnTrac West" at bounding box center [166, 271] width 138 height 12
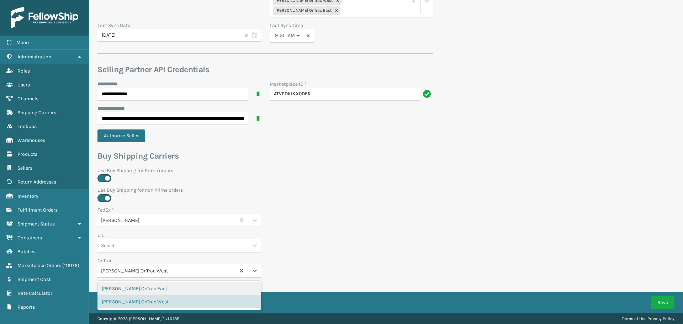
click at [129, 282] on div "[PERSON_NAME] OnTrac East" at bounding box center [179, 288] width 164 height 13
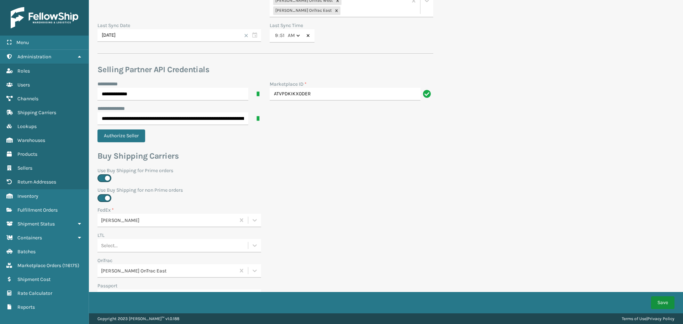
click at [661, 301] on button "Save" at bounding box center [662, 302] width 23 height 13
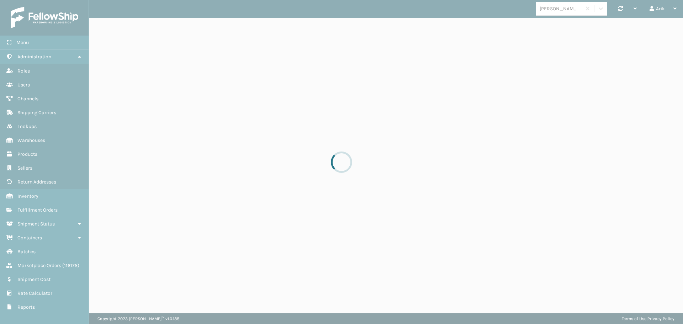
scroll to position [0, 0]
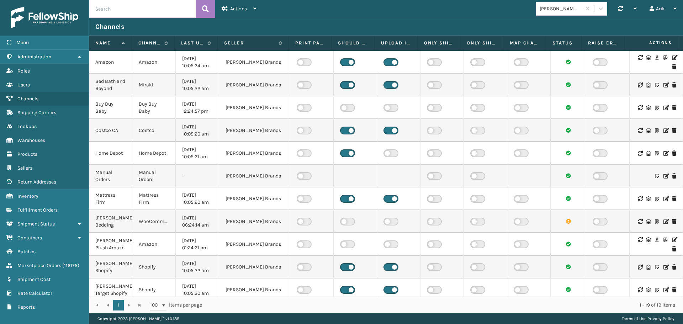
click at [672, 55] on icon at bounding box center [674, 57] width 4 height 5
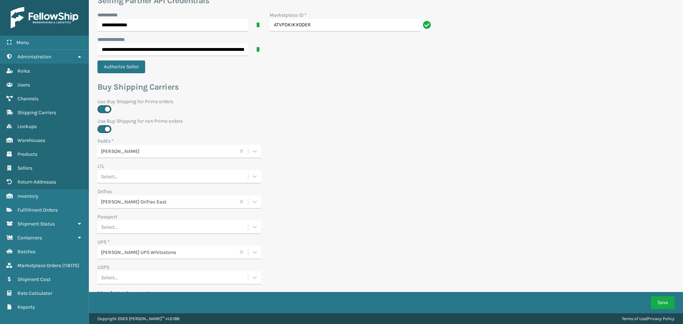
scroll to position [213, 0]
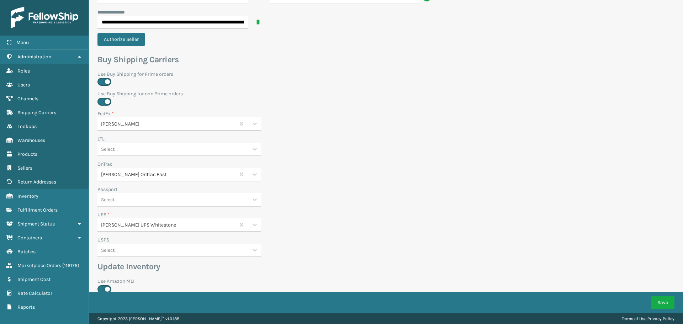
click at [149, 171] on div "[PERSON_NAME] OnTrac East" at bounding box center [168, 174] width 135 height 7
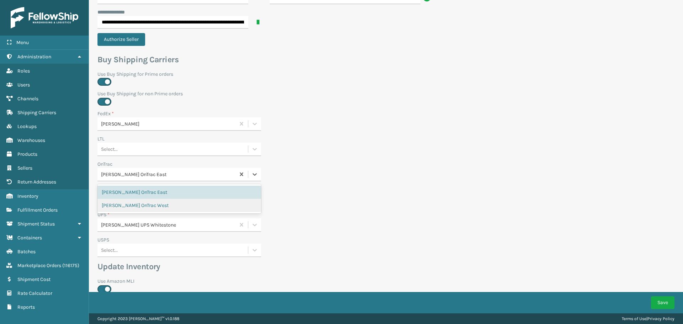
click at [137, 199] on div "[PERSON_NAME] OnTrac West" at bounding box center [179, 205] width 164 height 13
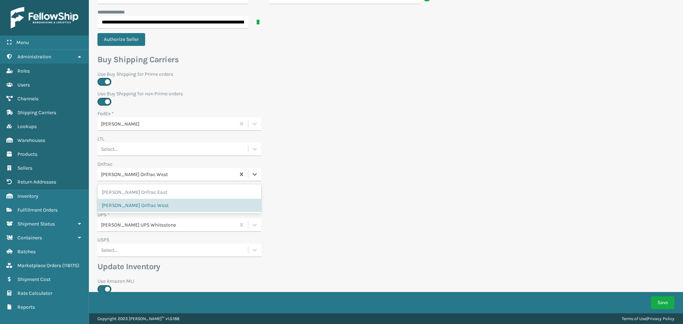
click at [148, 171] on div "[PERSON_NAME] OnTrac West" at bounding box center [168, 174] width 135 height 7
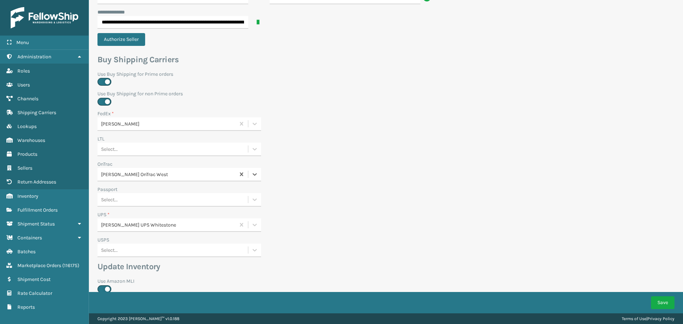
click at [148, 171] on div "[PERSON_NAME] OnTrac West" at bounding box center [168, 174] width 135 height 7
click at [661, 300] on button "Save" at bounding box center [662, 302] width 23 height 13
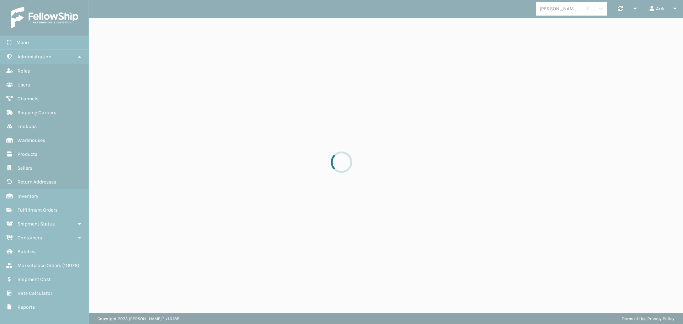
scroll to position [0, 0]
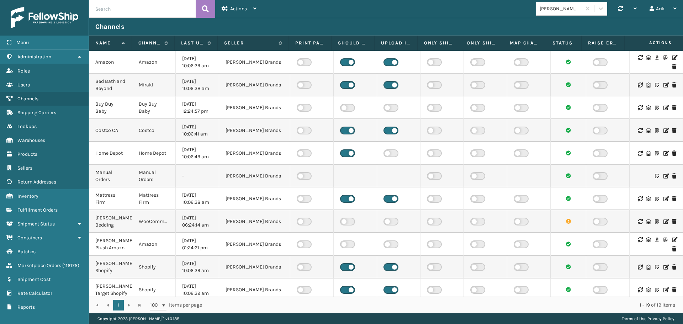
click at [672, 56] on icon at bounding box center [674, 57] width 4 height 5
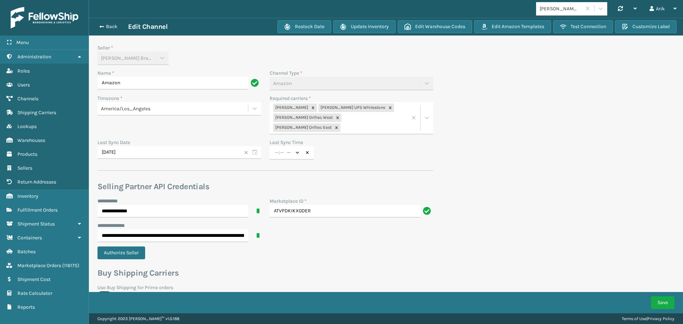
type input "10"
type input "21"
select select "am"
click at [223, 229] on input "**********" at bounding box center [172, 235] width 151 height 13
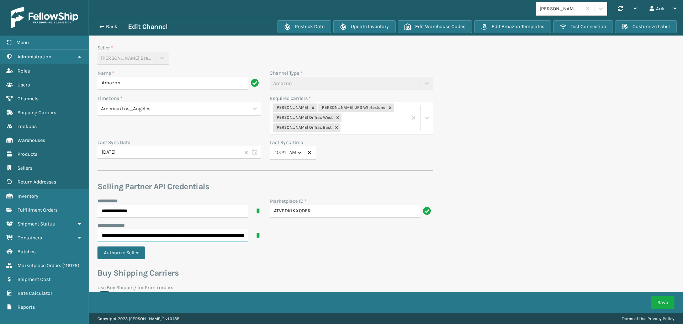
click at [223, 229] on input "**********" at bounding box center [172, 235] width 151 height 13
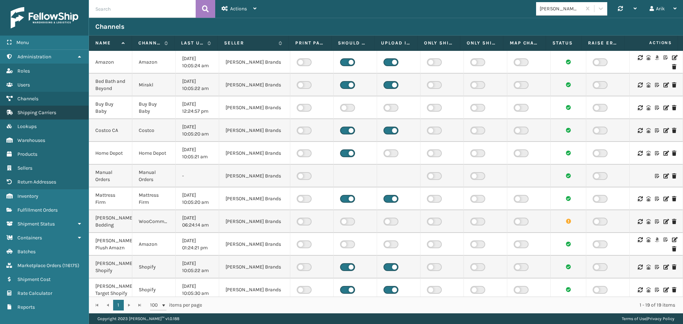
click at [33, 111] on span "Shipping Carriers" at bounding box center [36, 113] width 39 height 6
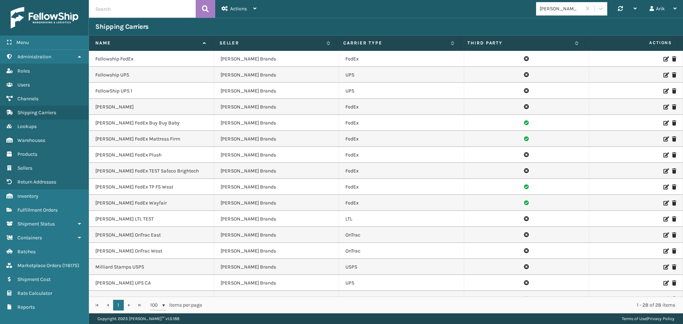
scroll to position [71, 0]
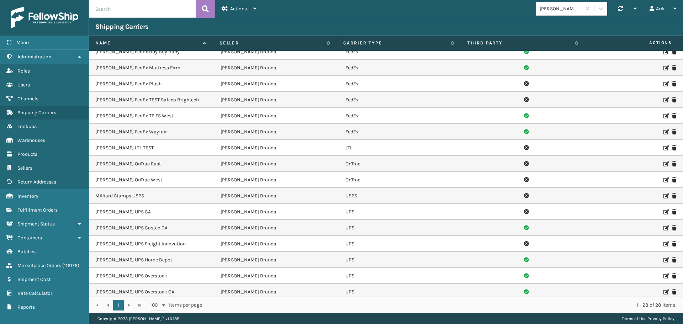
click at [663, 164] on icon at bounding box center [665, 163] width 4 height 5
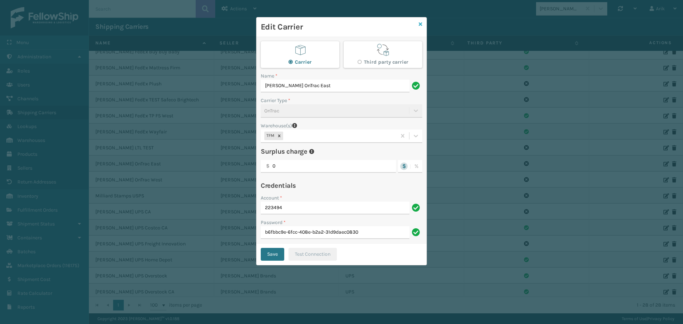
click at [421, 26] on icon at bounding box center [421, 24] width 4 height 5
